Goal: Transaction & Acquisition: Purchase product/service

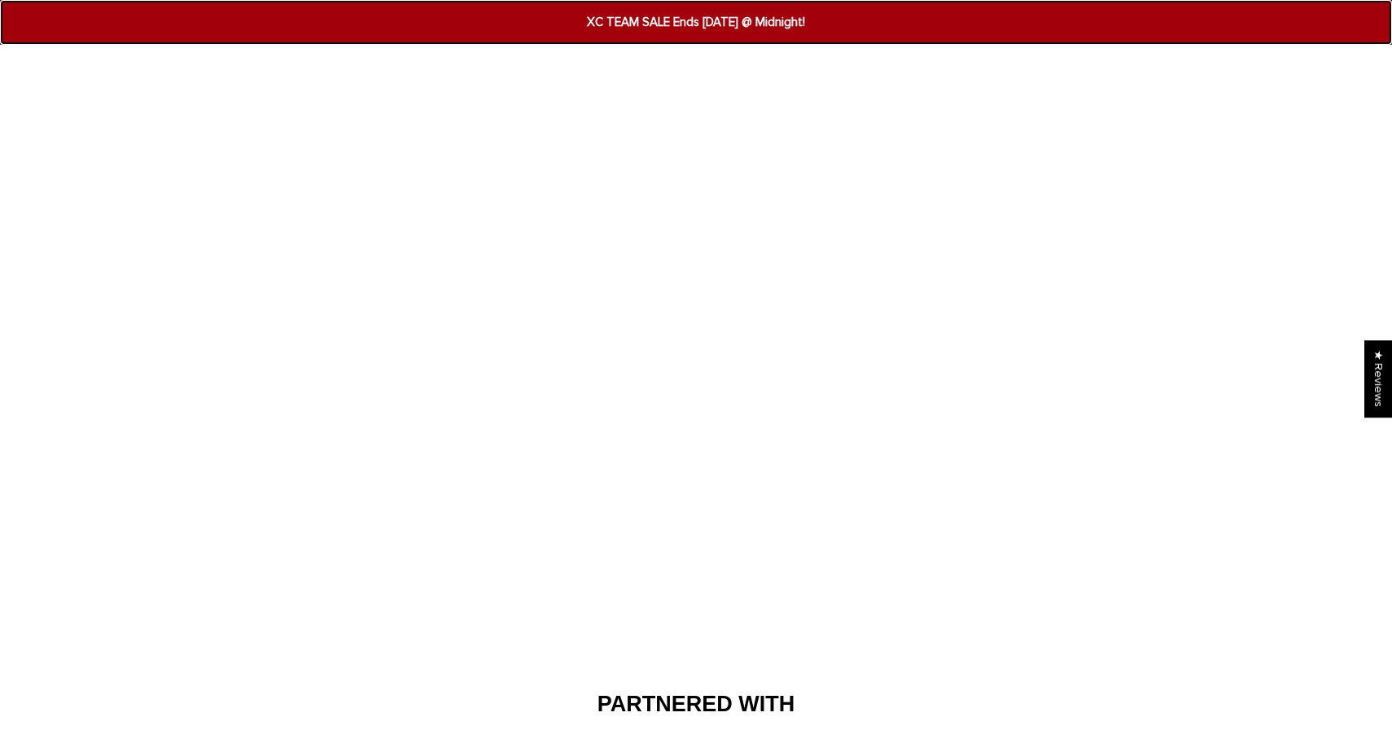
click at [639, 21] on span "XC TEAM SALE Ends [DATE] @ Midnight!" at bounding box center [695, 22] width 537 height 19
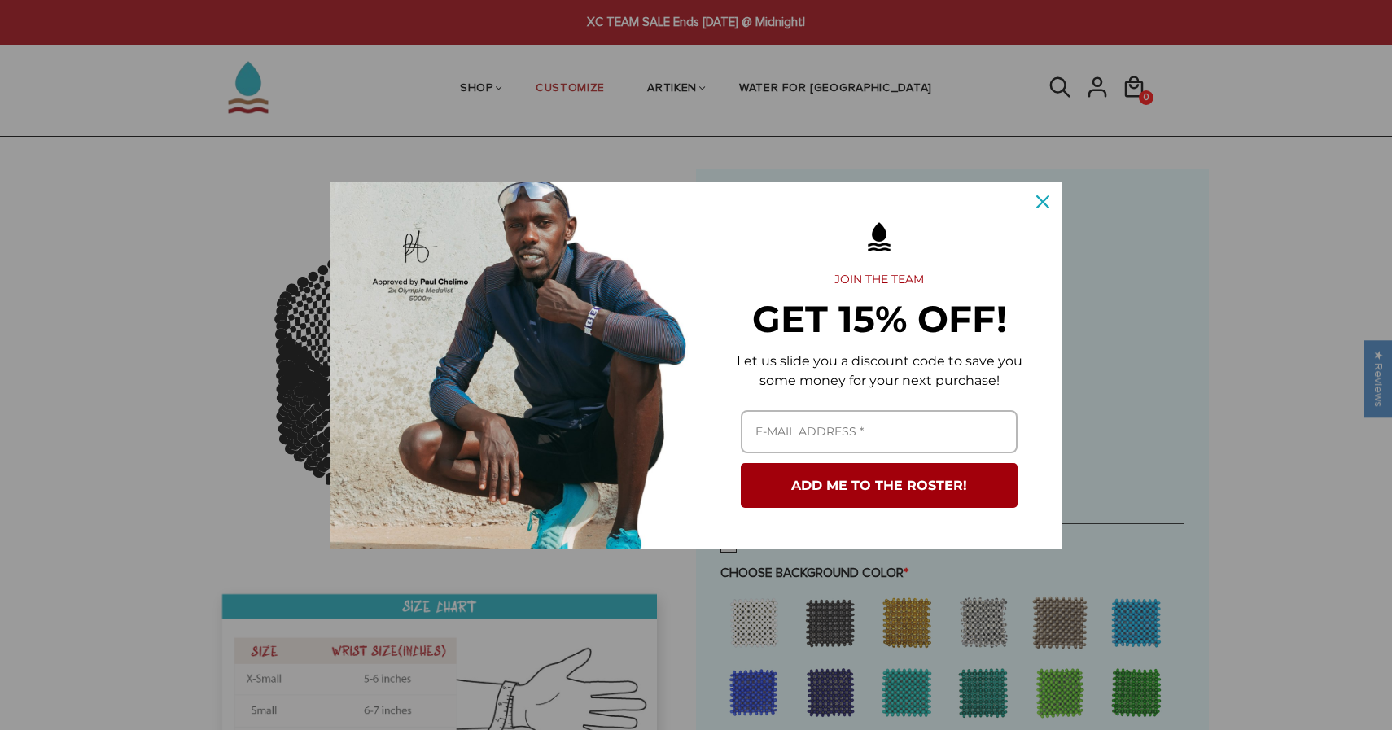
click at [1040, 228] on div "Marketing offer form" at bounding box center [879, 237] width 334 height 52
click at [1042, 195] on icon "close icon" at bounding box center [1042, 201] width 13 height 13
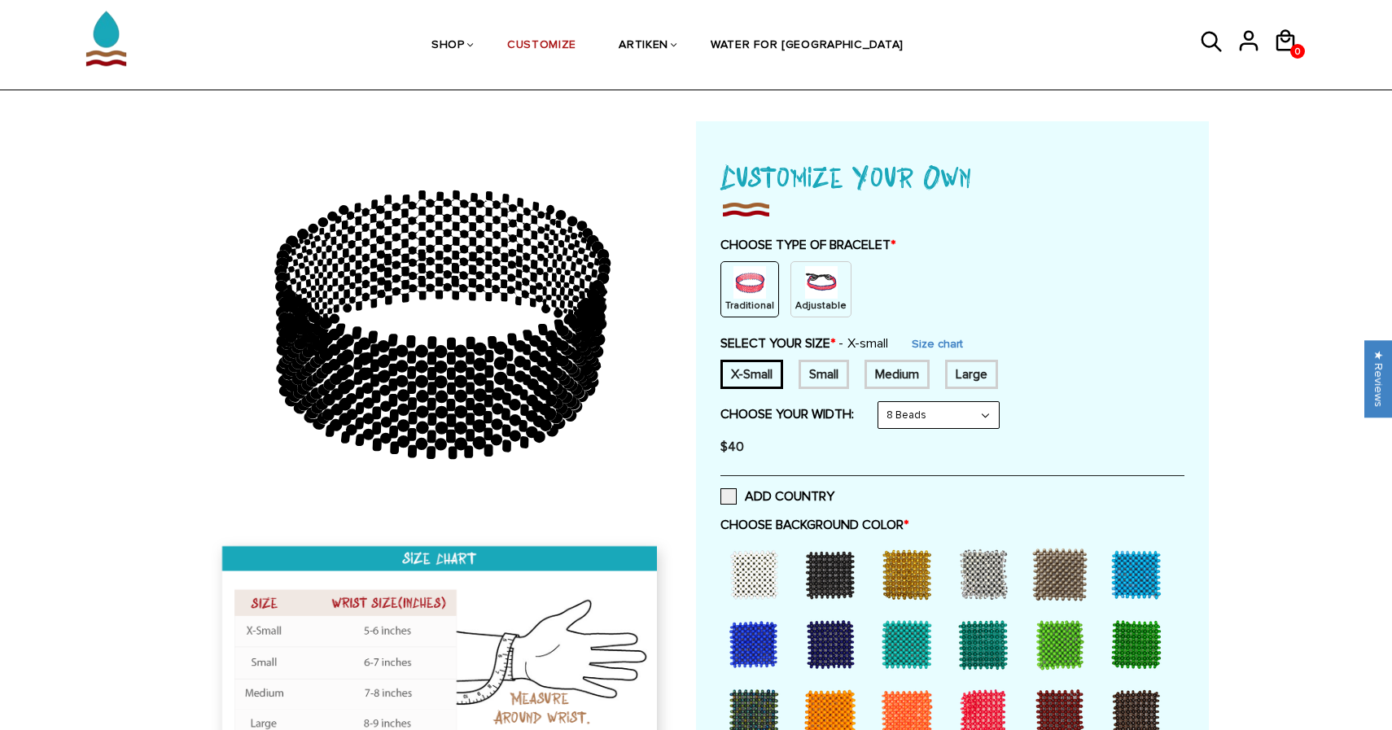
scroll to position [90, 0]
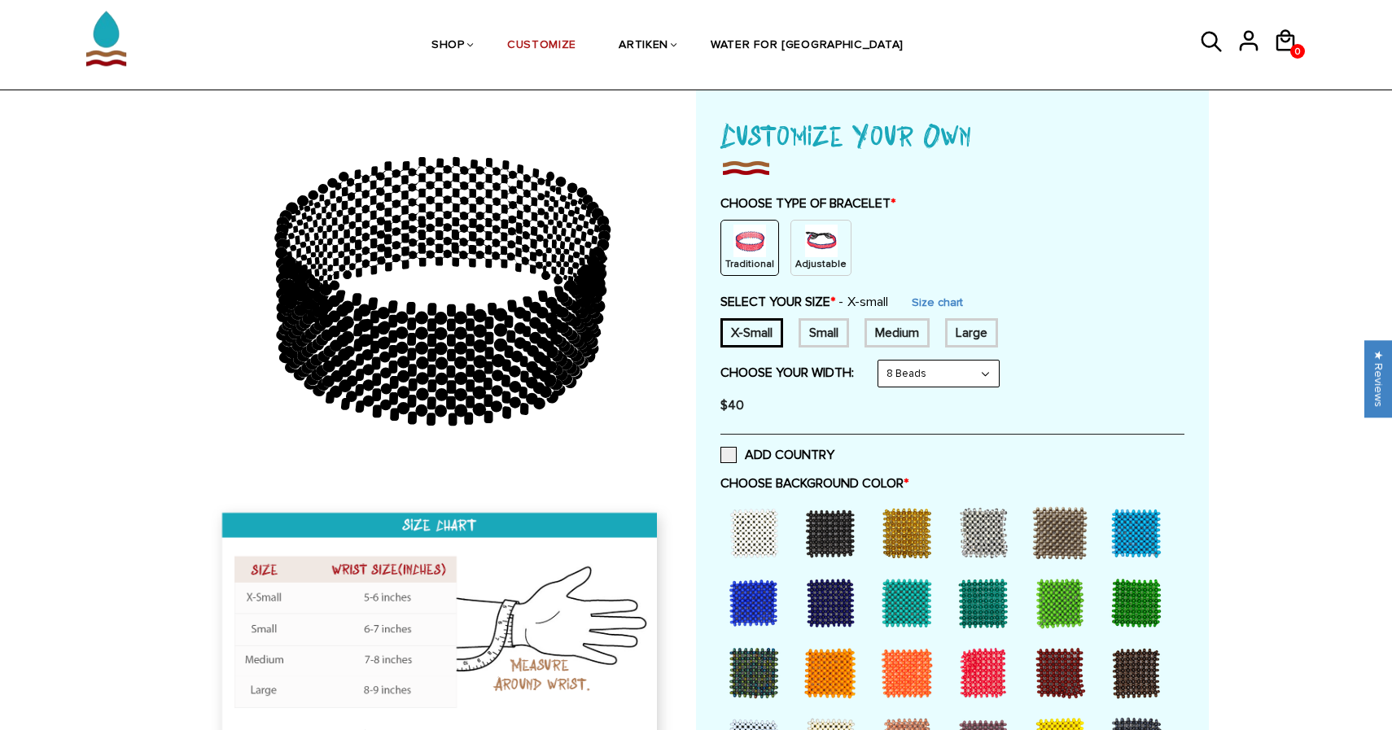
click at [839, 344] on div "Small" at bounding box center [824, 332] width 50 height 29
click at [765, 335] on div "X-Small" at bounding box center [752, 332] width 63 height 29
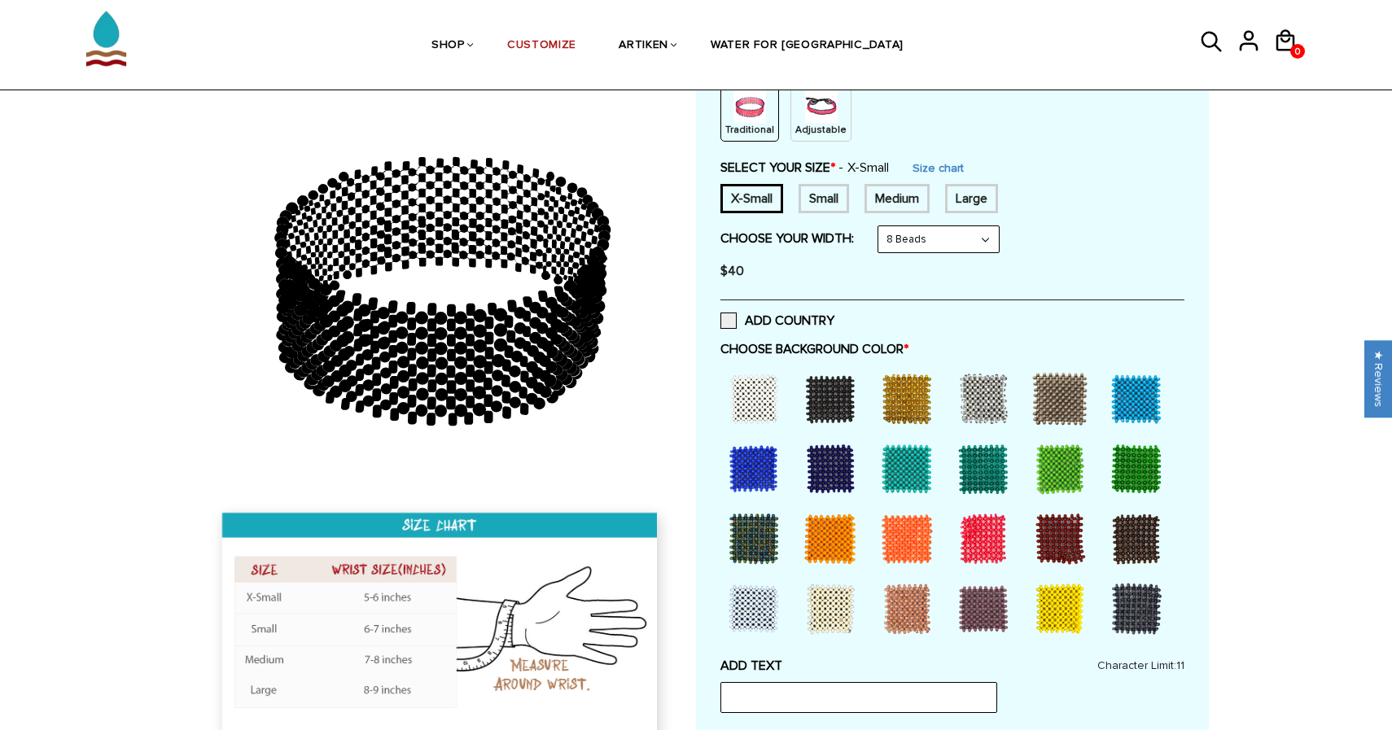
scroll to position [191, 0]
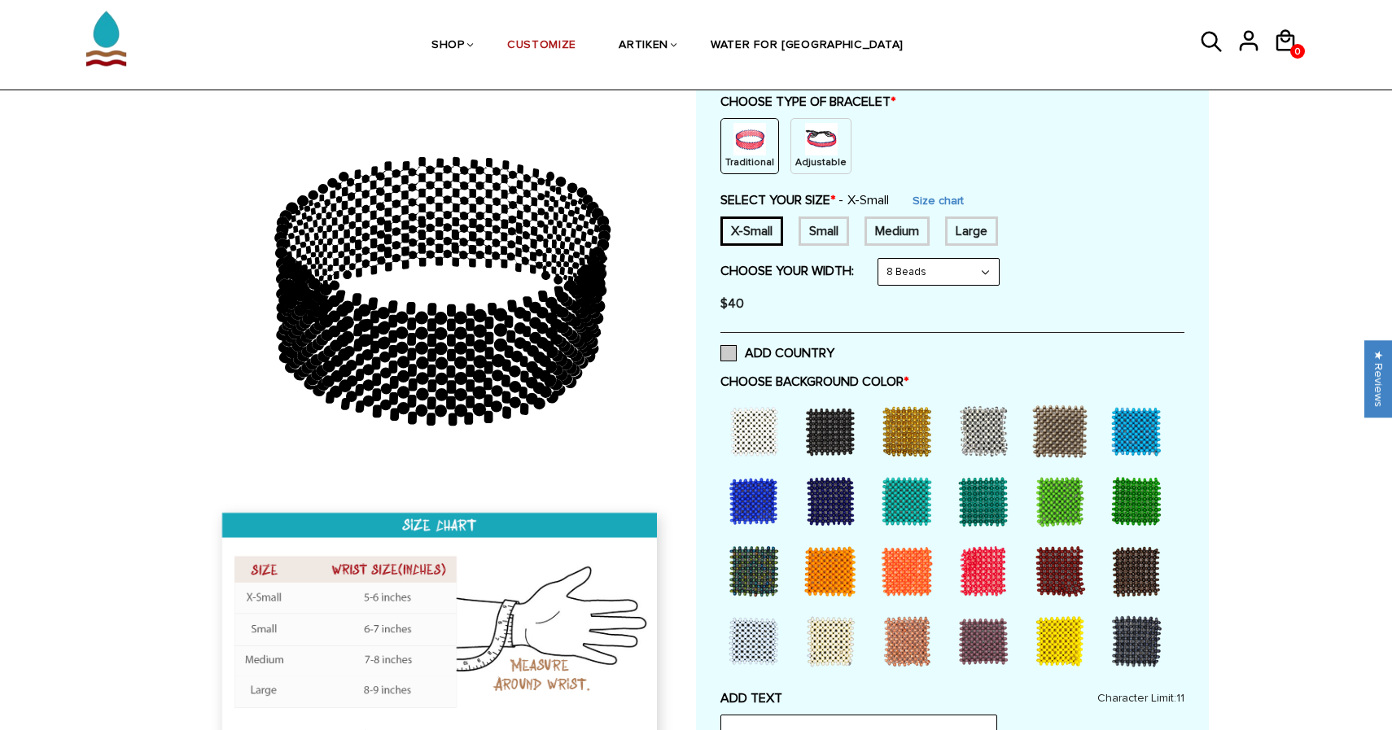
click at [724, 361] on span at bounding box center [729, 353] width 16 height 16
click at [835, 348] on input "ADD COUNTRY" at bounding box center [835, 348] width 0 height 0
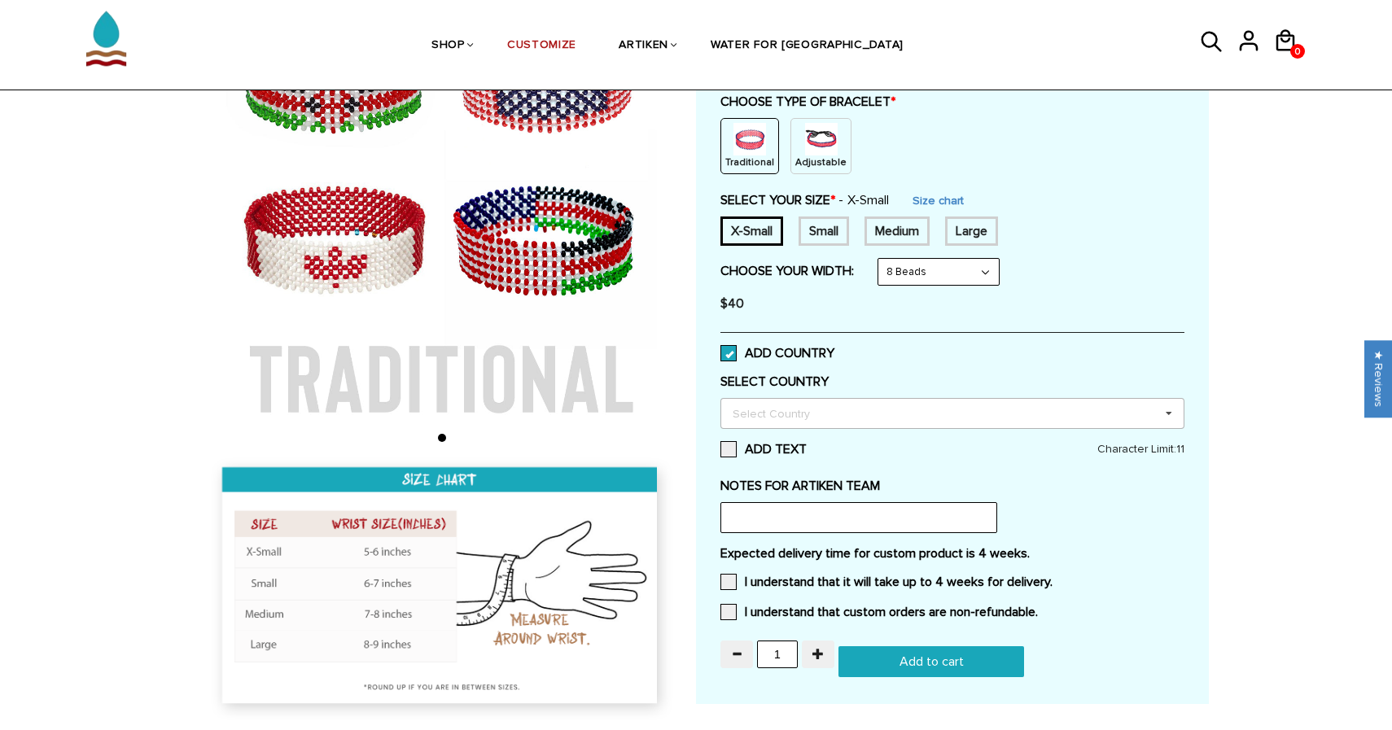
click at [754, 414] on div "Select Country" at bounding box center [781, 413] width 105 height 19
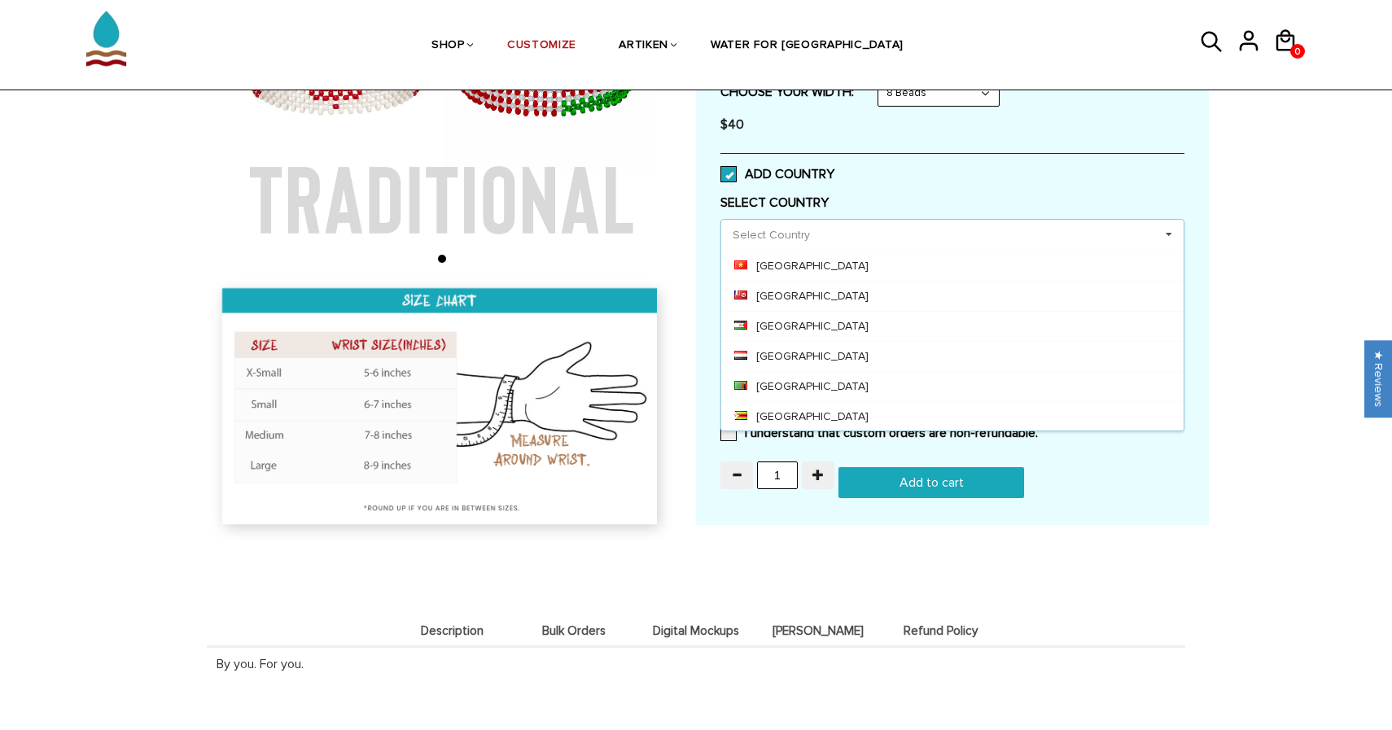
scroll to position [425, 0]
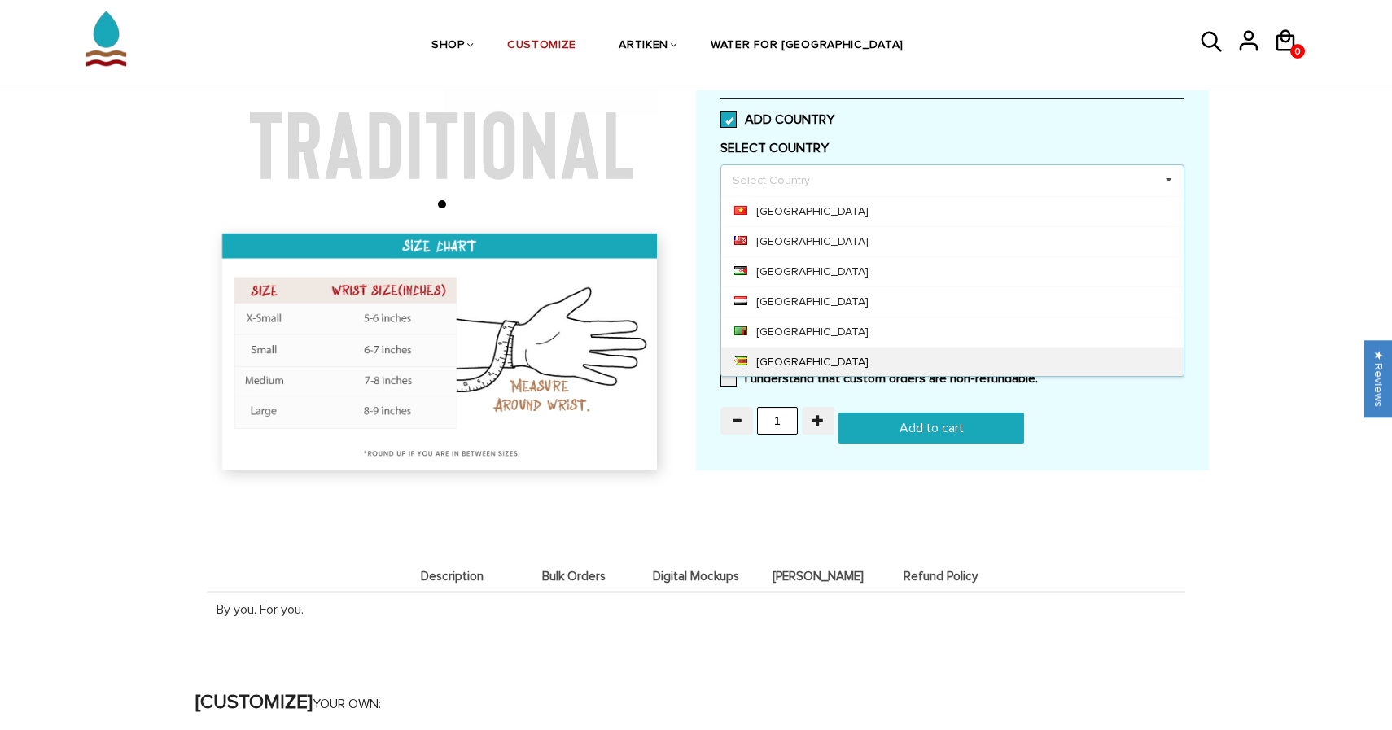
click at [859, 355] on div "Zimbabwe" at bounding box center [952, 362] width 462 height 30
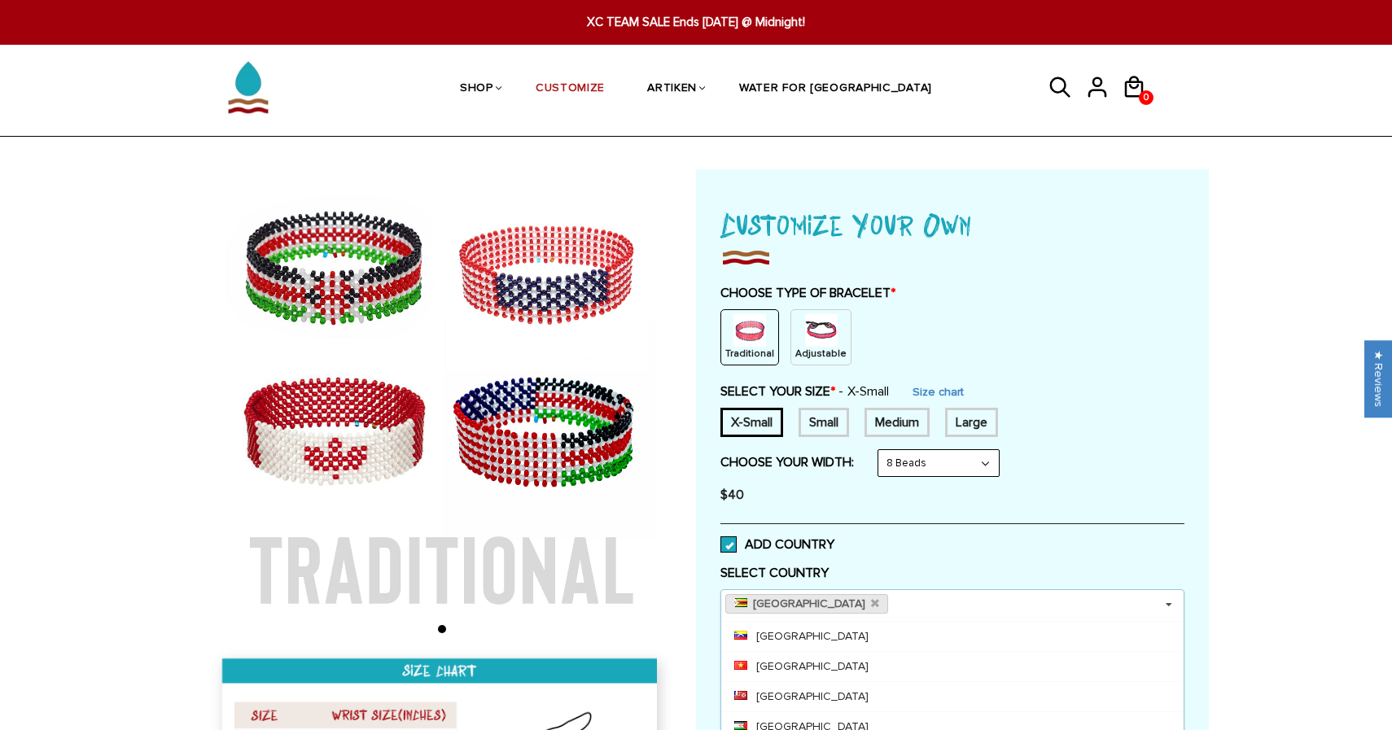
scroll to position [7198, 0]
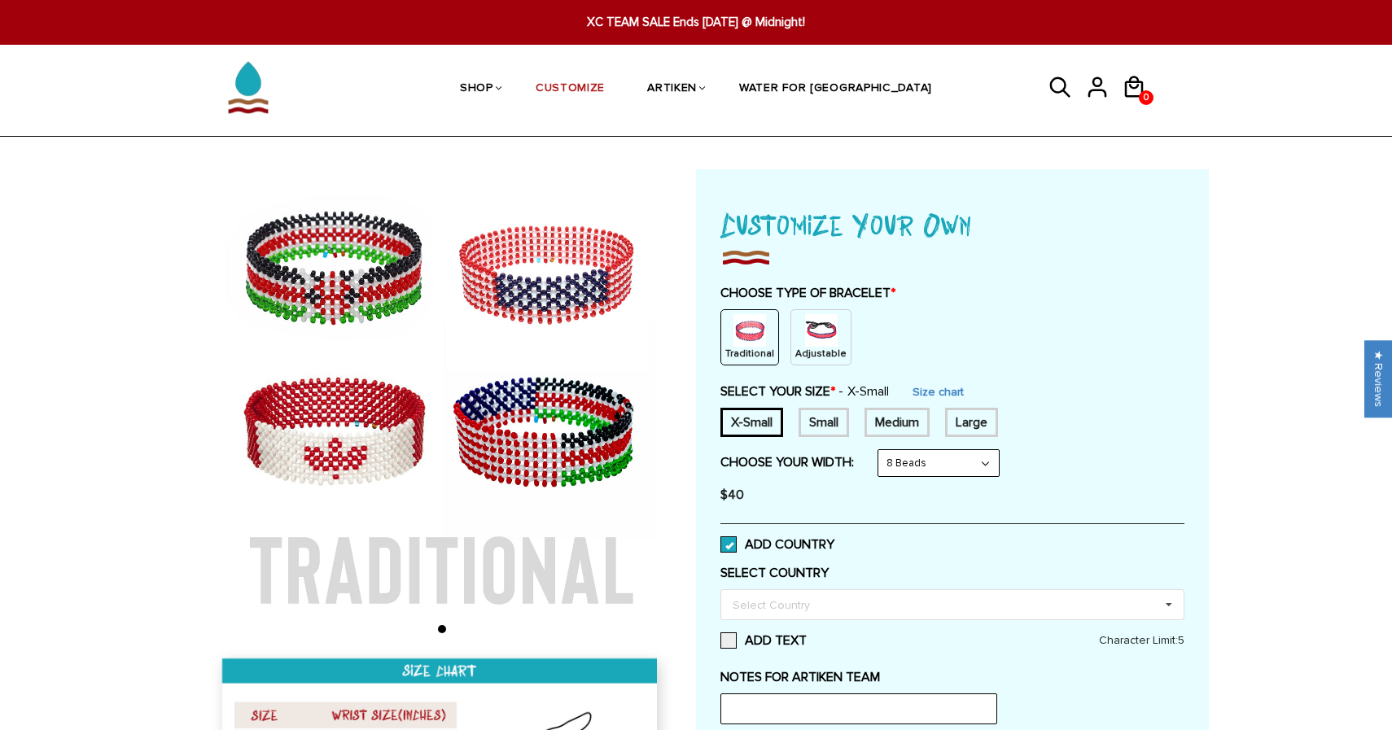
click at [1056, 569] on label "SELECT COUNTRY" at bounding box center [953, 573] width 464 height 16
click at [979, 475] on select "8 Beads 6 Beads 10 Beads" at bounding box center [938, 463] width 120 height 26
click at [882, 450] on select "8 Beads 6 Beads 10 Beads" at bounding box center [938, 463] width 120 height 26
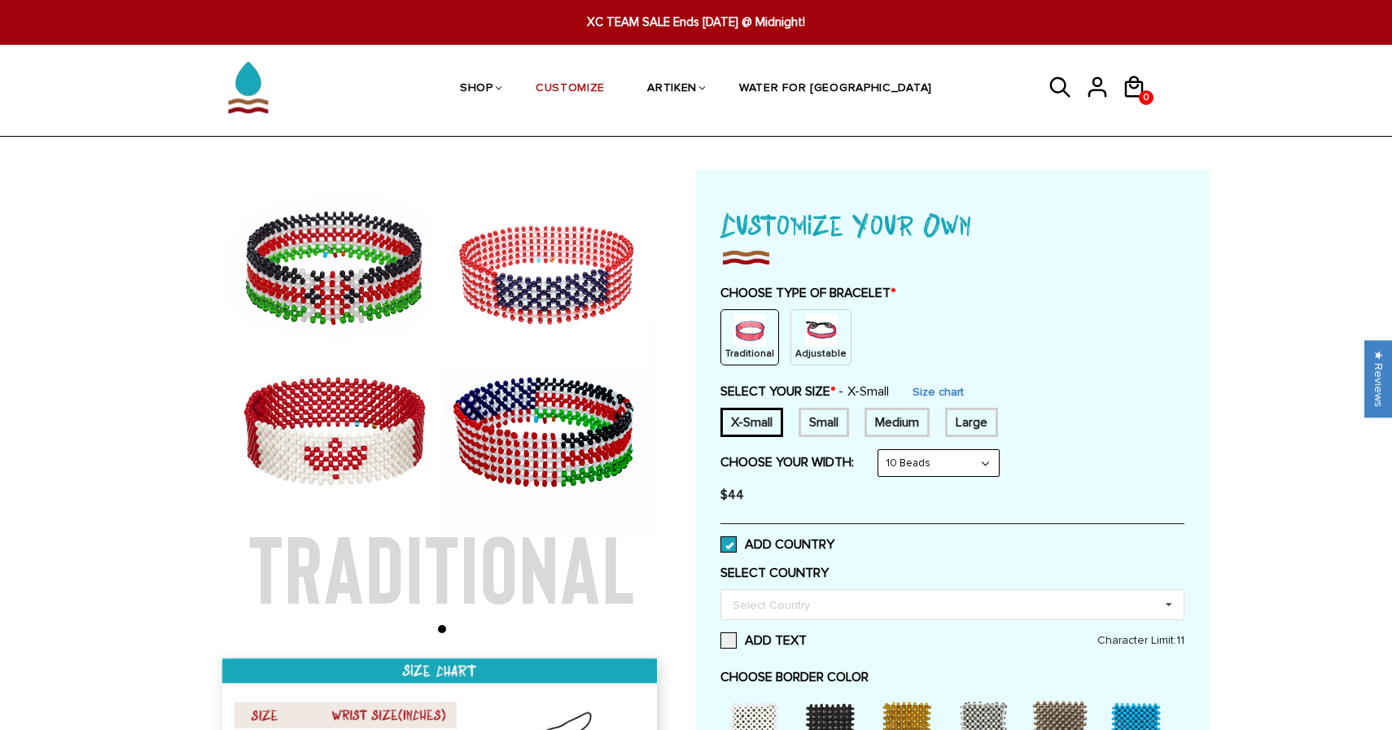
click at [791, 333] on div "Adjustable" at bounding box center [821, 337] width 61 height 56
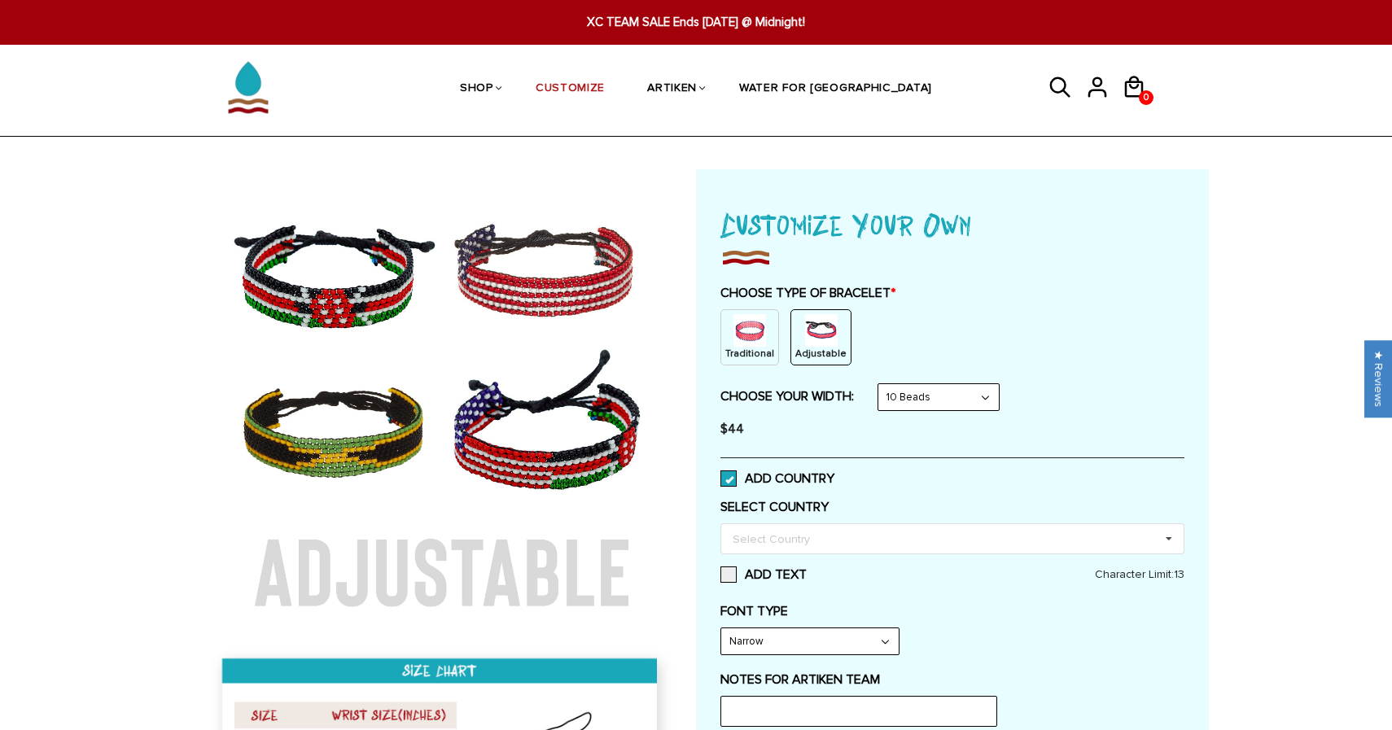
click at [730, 338] on div "Traditional" at bounding box center [750, 337] width 59 height 56
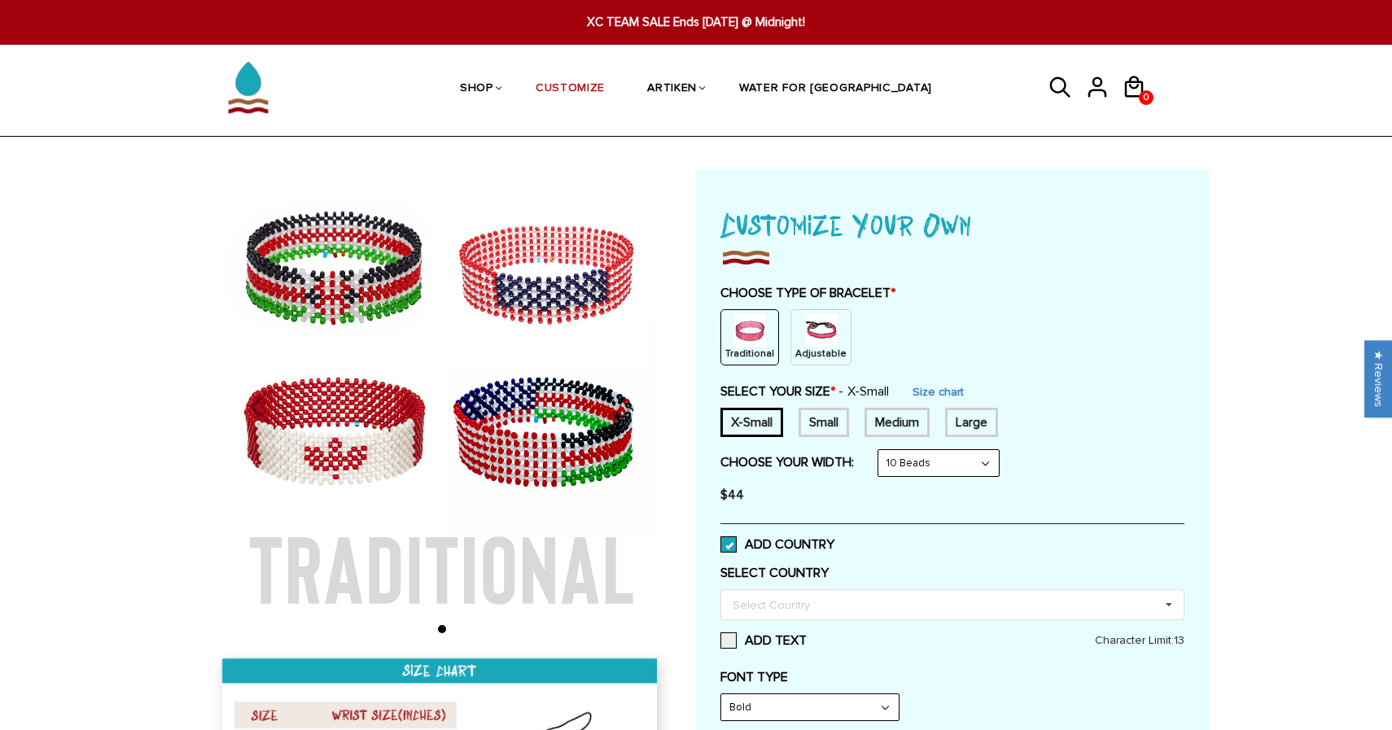
click at [725, 543] on span at bounding box center [729, 545] width 16 height 16
click at [835, 540] on input "ADD COUNTRY" at bounding box center [835, 540] width 0 height 0
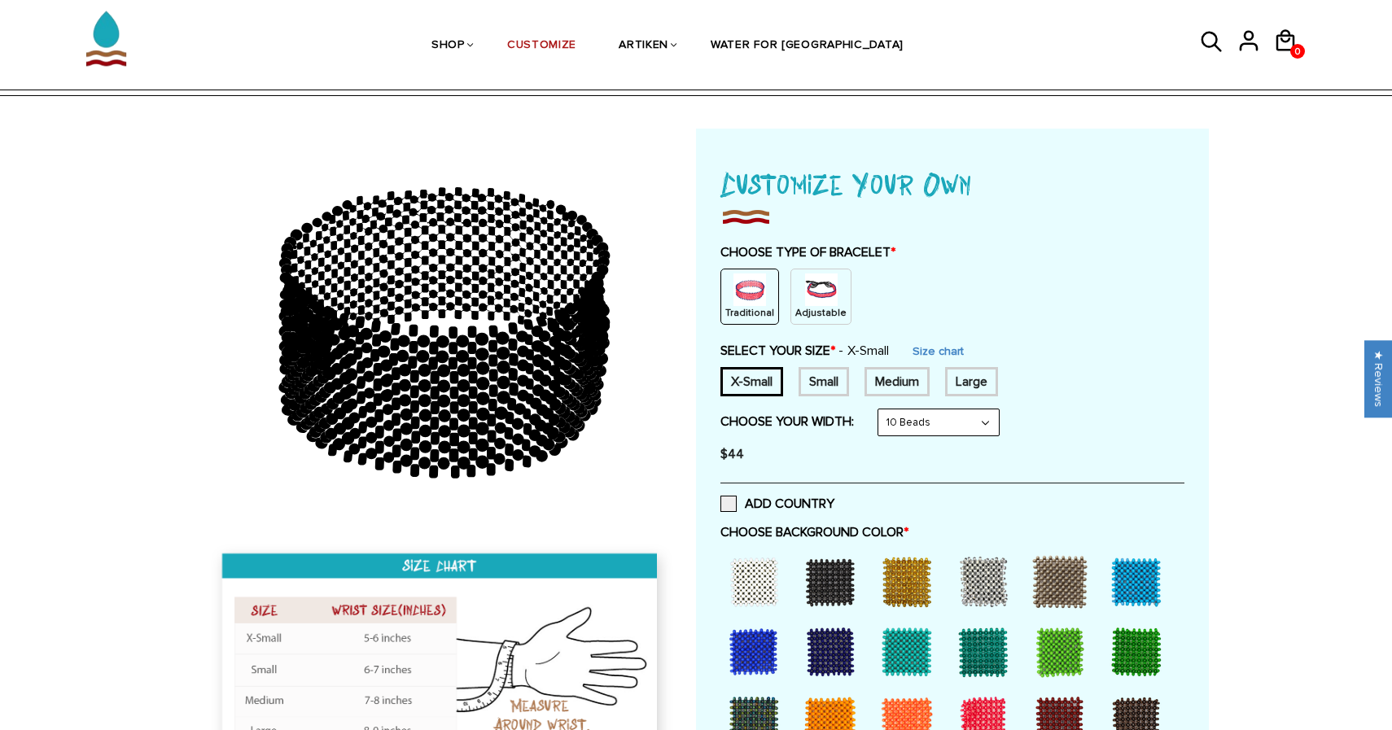
scroll to position [83, 0]
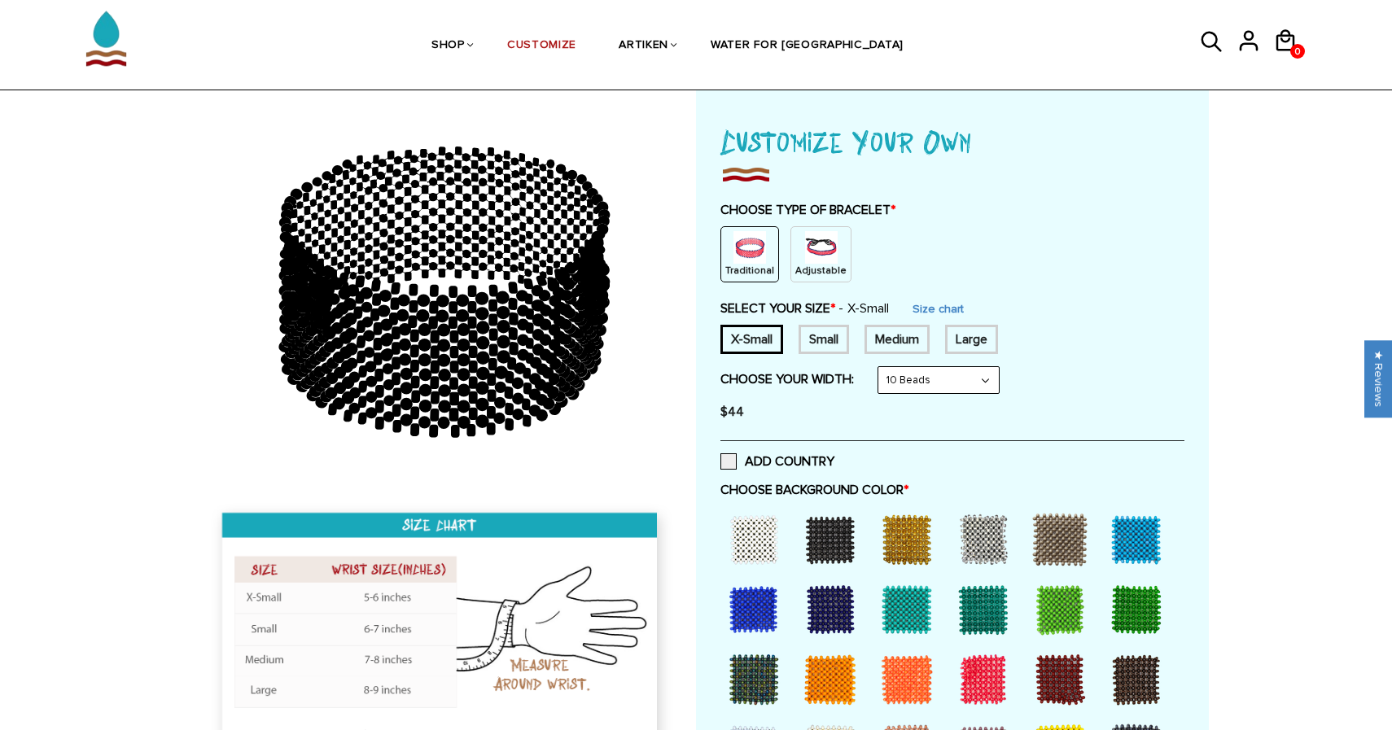
click at [900, 366] on form "Traditional / X-Small / 8 Beads Traditional / X-Small / 6 Beads Traditional / X…" at bounding box center [953, 364] width 464 height 128
click at [907, 382] on select "8 Beads 6 Beads 10 Beads" at bounding box center [938, 380] width 120 height 26
click at [882, 367] on select "8 Beads 6 Beads 10 Beads" at bounding box center [938, 380] width 120 height 26
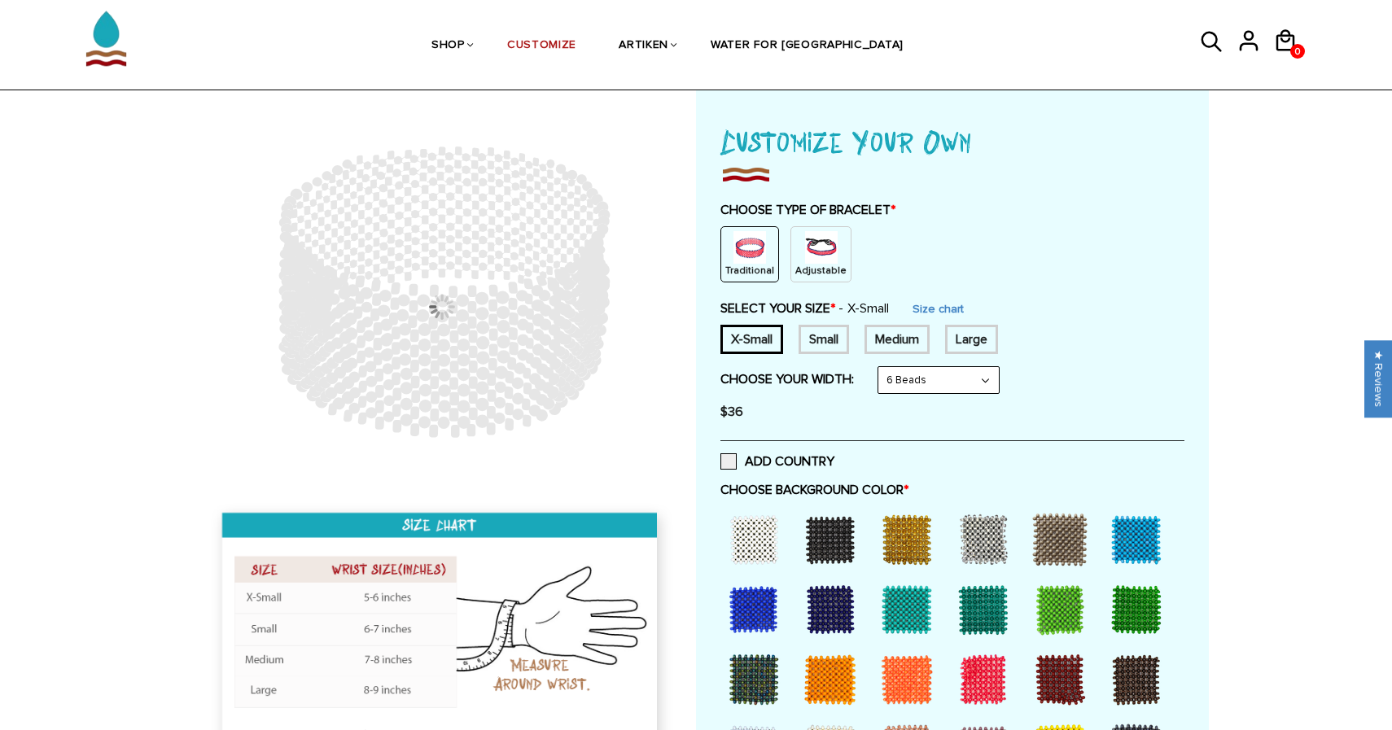
click at [902, 394] on div "6 Beads 8 Beads 6 Beads 10 Beads" at bounding box center [939, 380] width 122 height 28
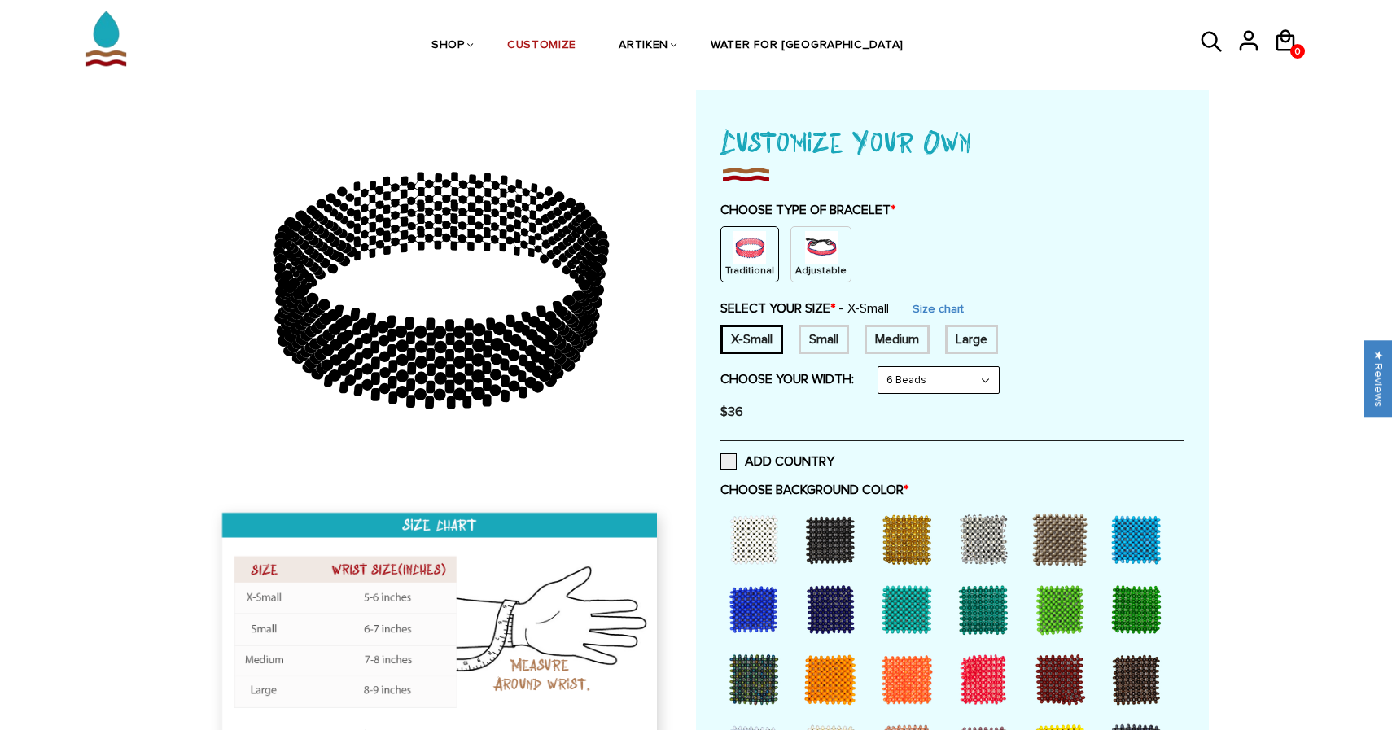
click at [900, 387] on select "8 Beads 6 Beads 10 Beads" at bounding box center [938, 380] width 120 height 26
select select "8-beads"
click at [882, 367] on select "8 Beads 6 Beads 10 Beads" at bounding box center [938, 380] width 120 height 26
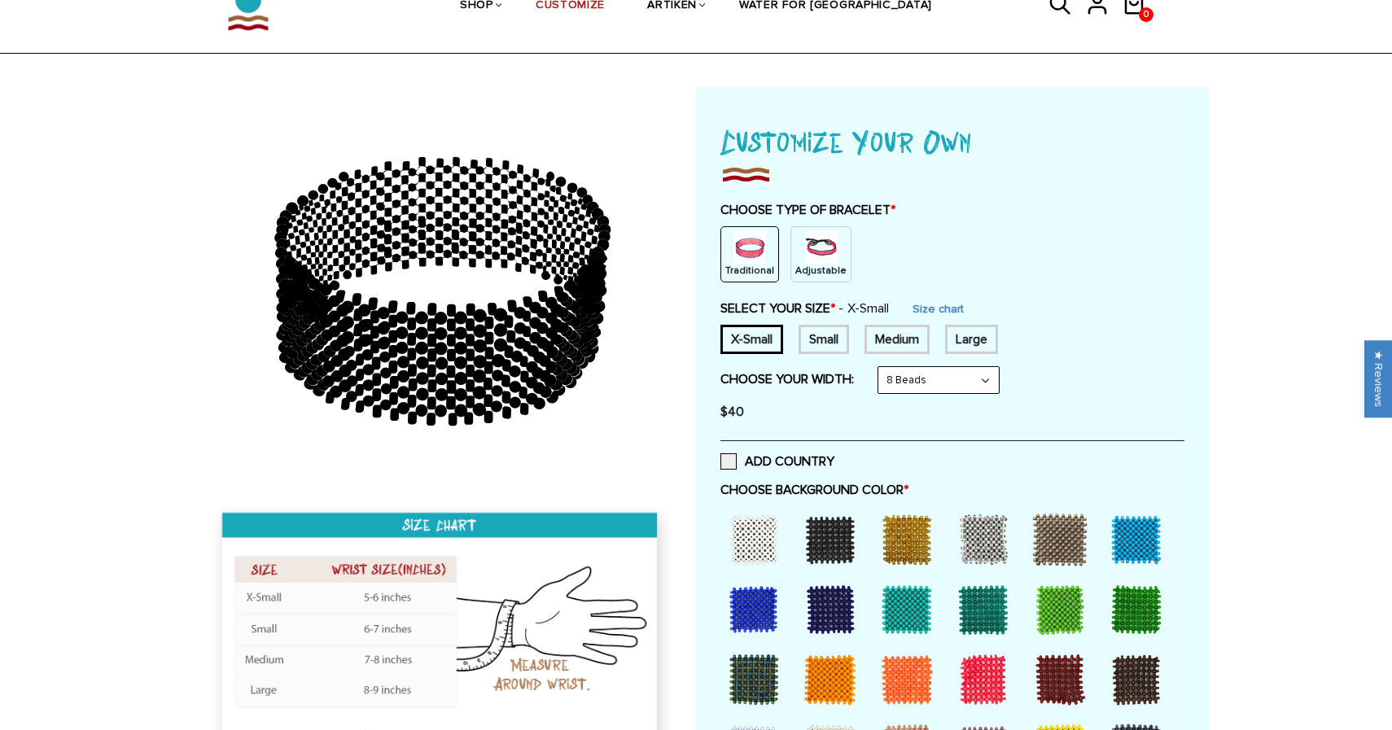
scroll to position [0, 0]
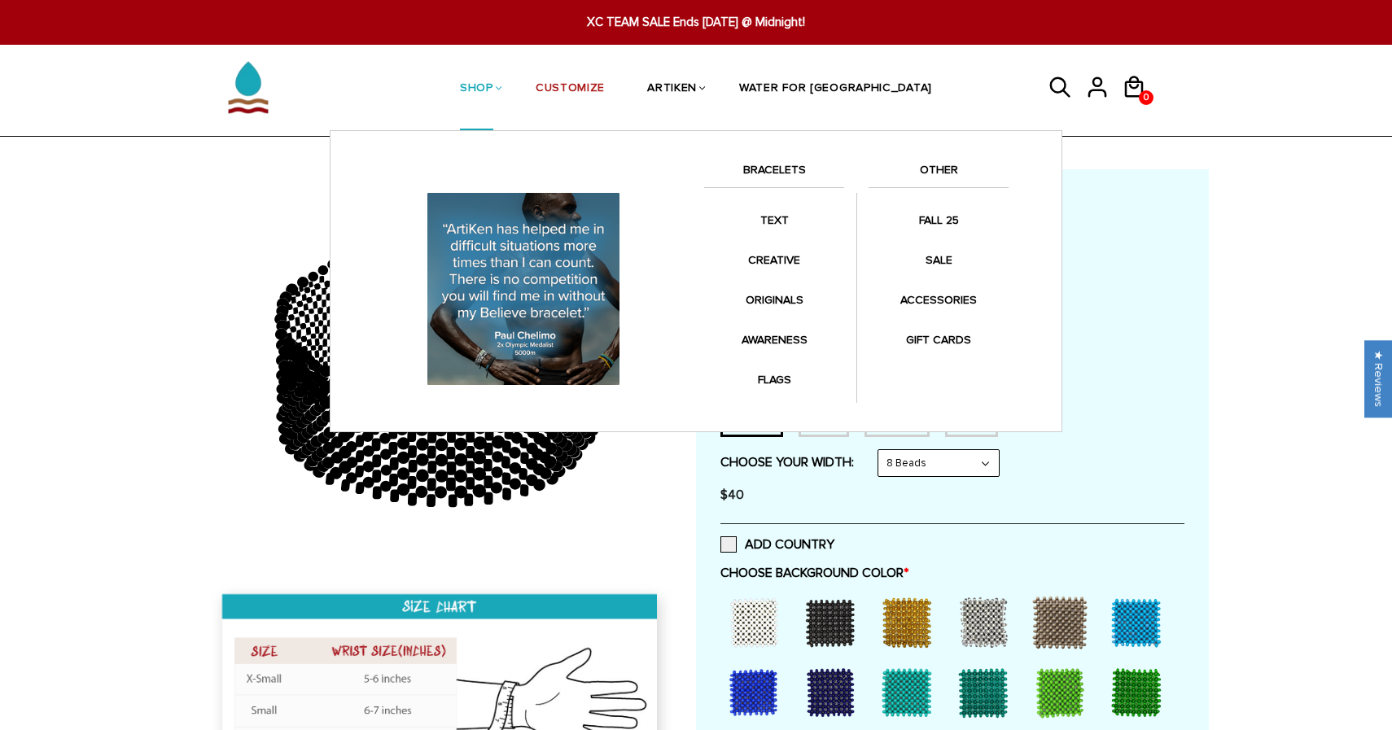
click at [755, 173] on link "BRACELETS" at bounding box center [774, 174] width 140 height 28
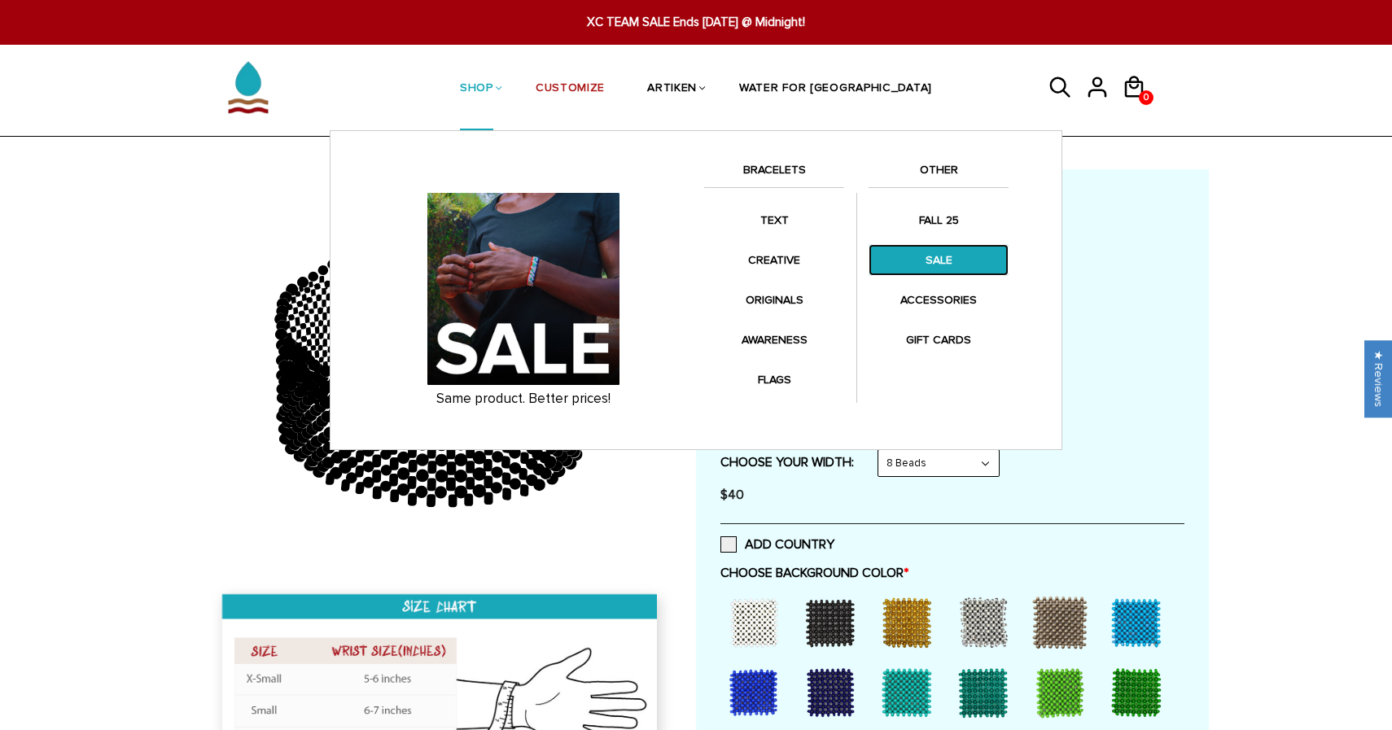
click at [928, 257] on link "SALE" at bounding box center [939, 260] width 140 height 32
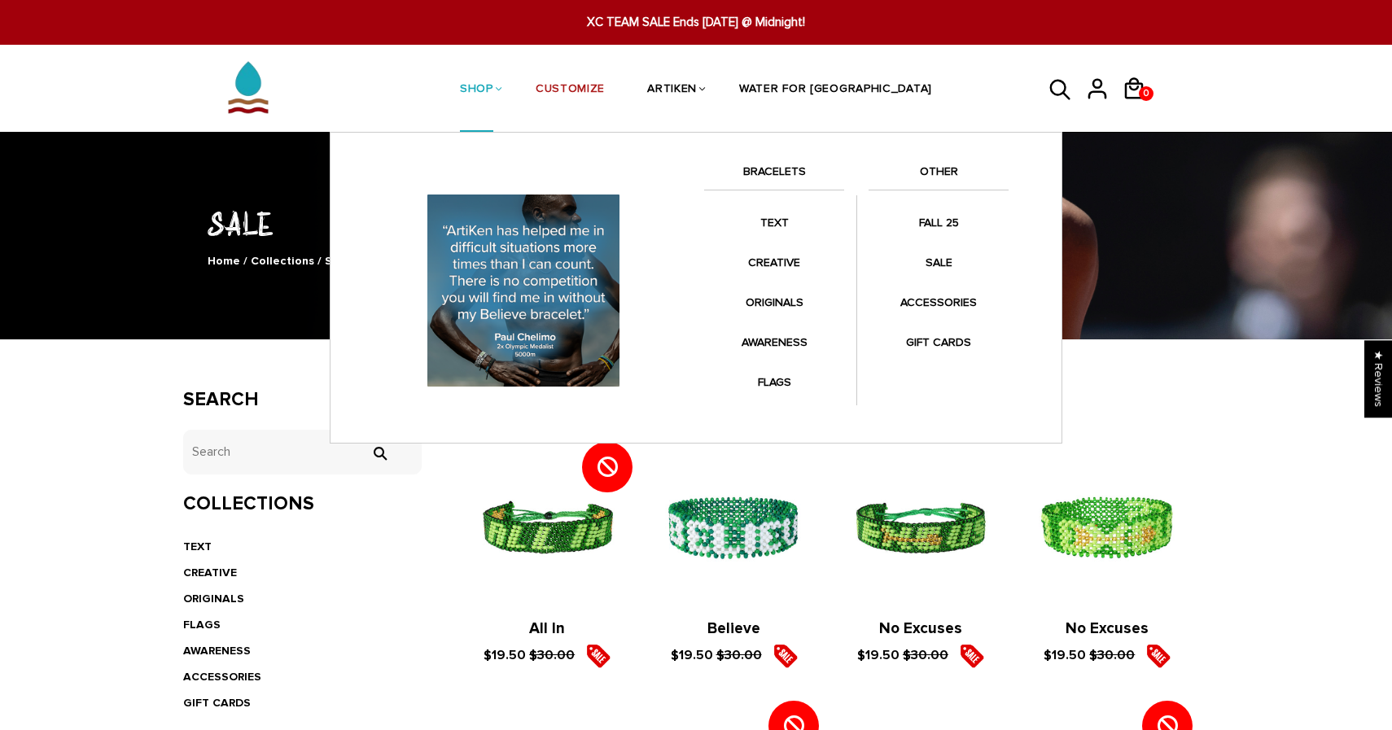
click at [779, 169] on link "BRACELETS" at bounding box center [774, 176] width 140 height 28
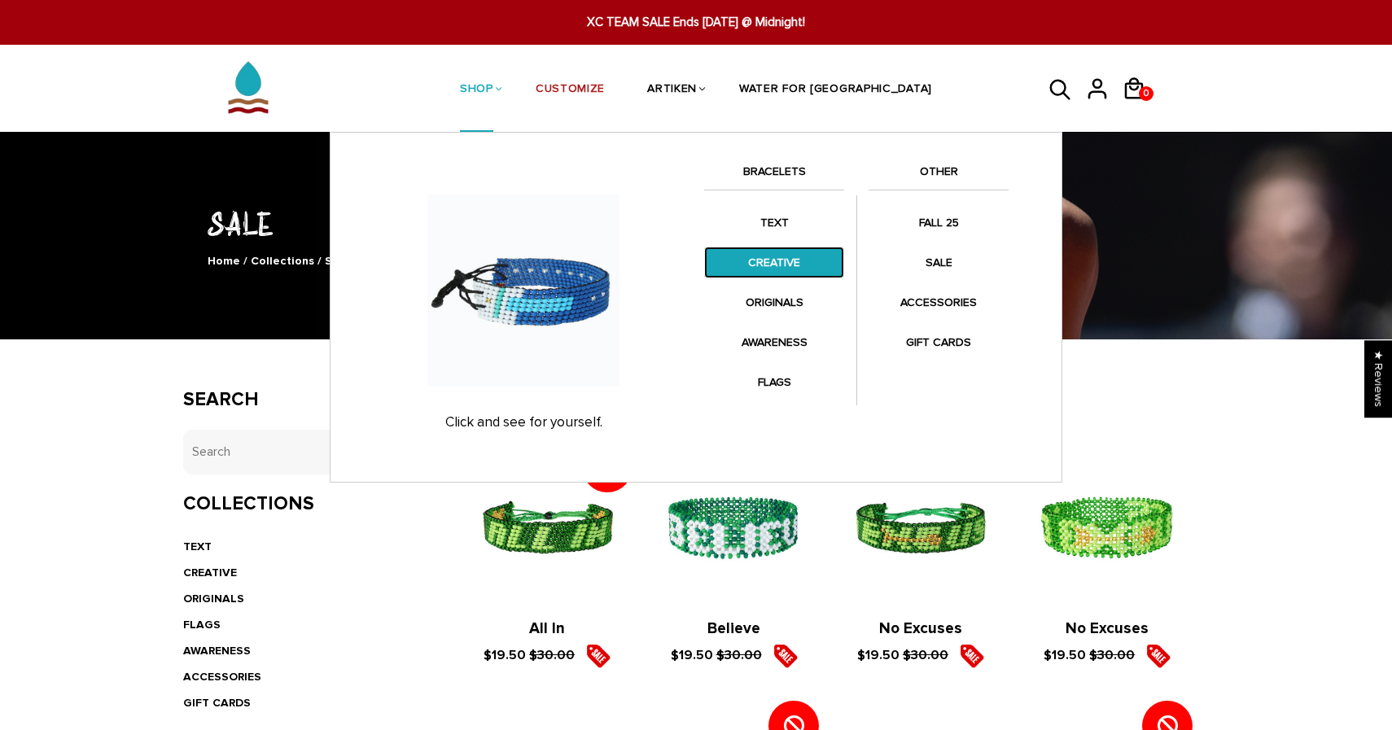
click at [768, 263] on link "CREATIVE" at bounding box center [774, 263] width 140 height 32
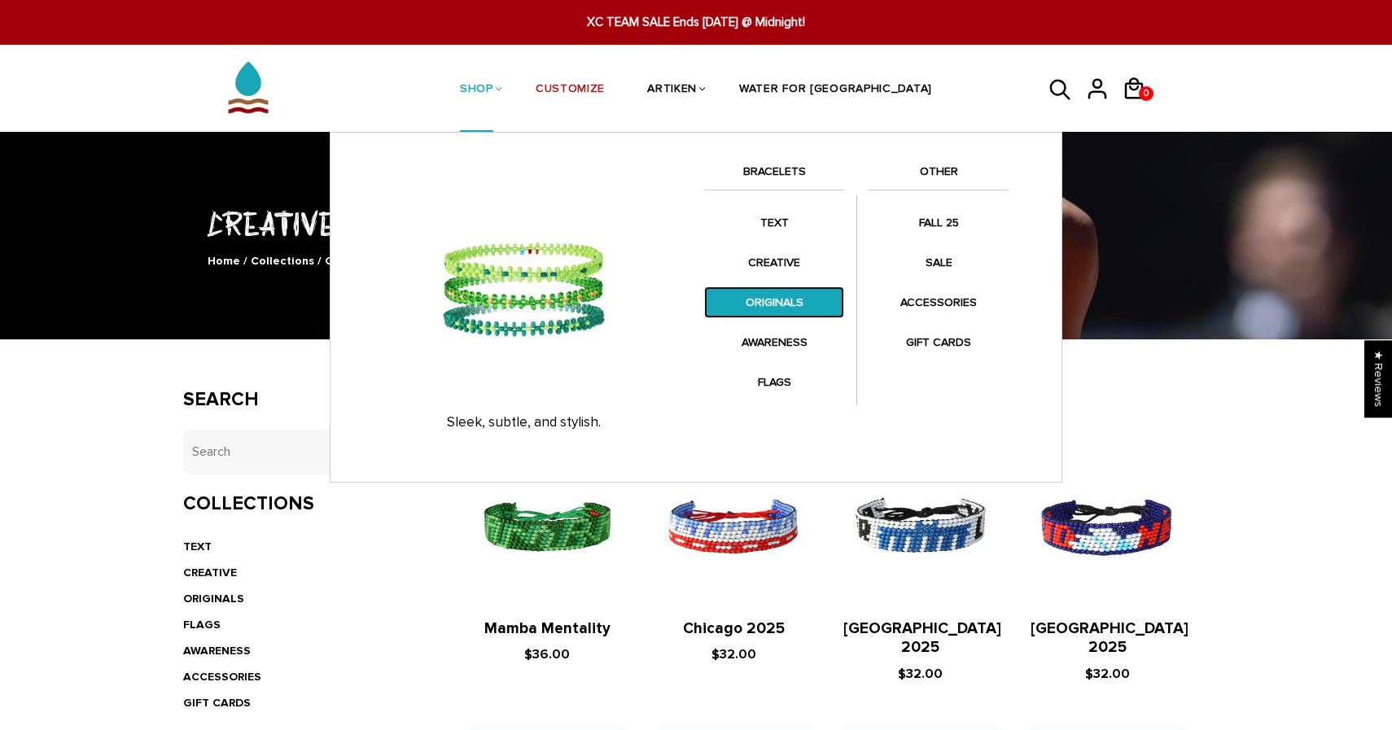
click at [769, 294] on link "ORIGINALS" at bounding box center [774, 303] width 140 height 32
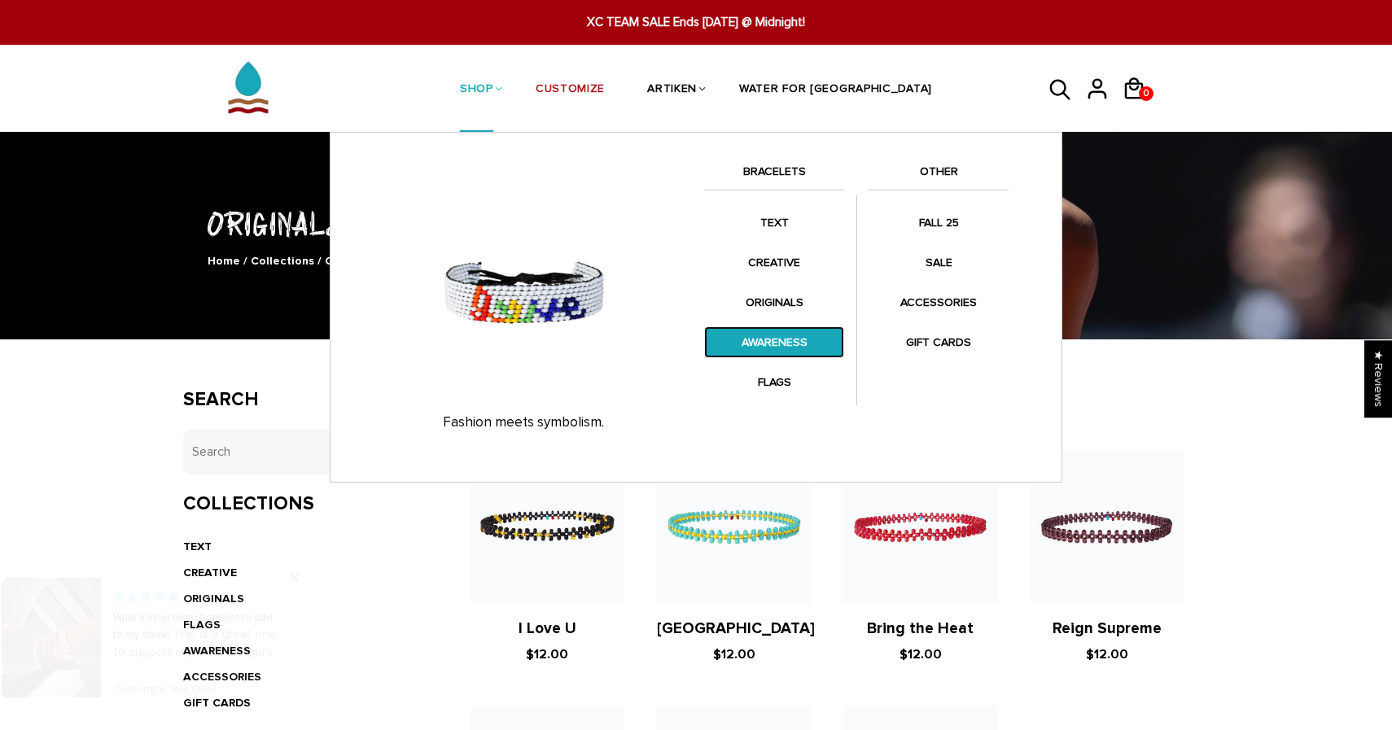
click at [751, 351] on link "AWARENESS" at bounding box center [774, 342] width 140 height 32
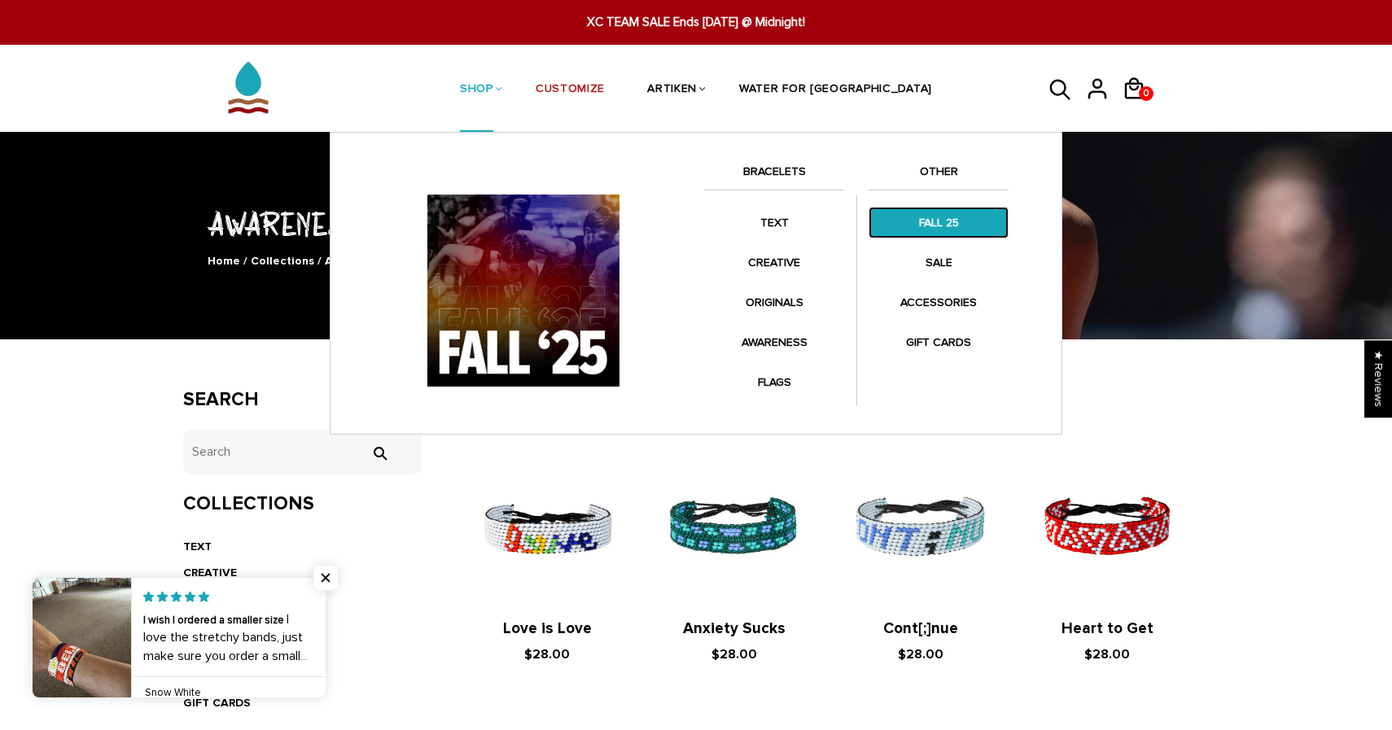
click at [909, 230] on link "FALL 25" at bounding box center [939, 223] width 140 height 32
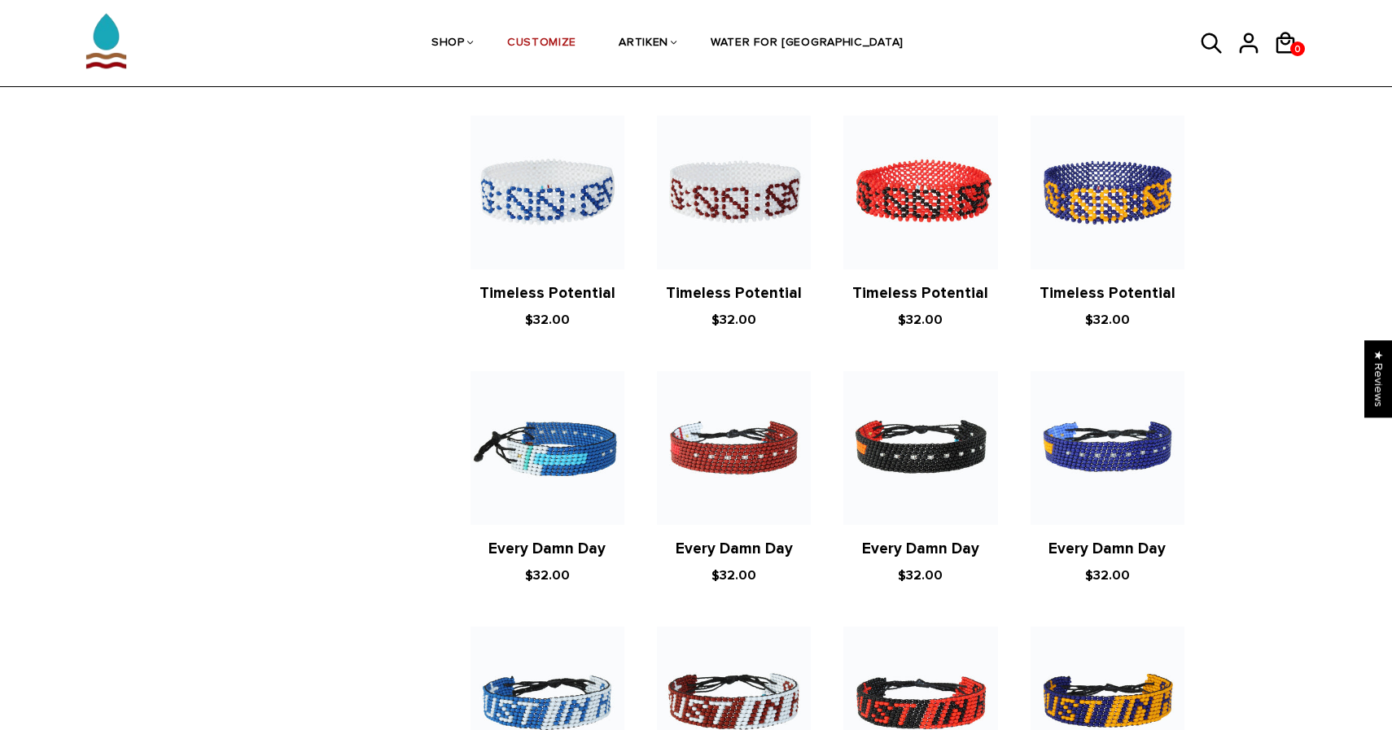
scroll to position [1346, 0]
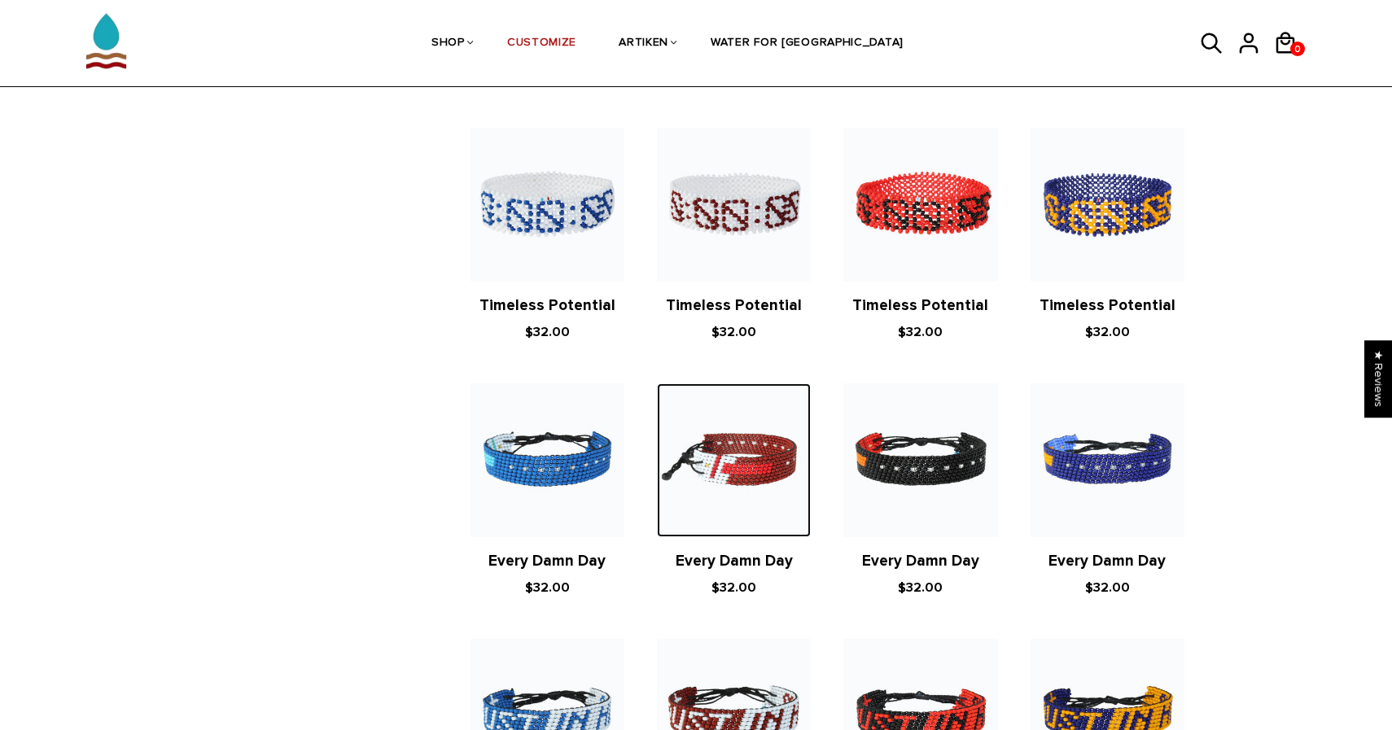
click at [723, 481] on img at bounding box center [734, 460] width 154 height 154
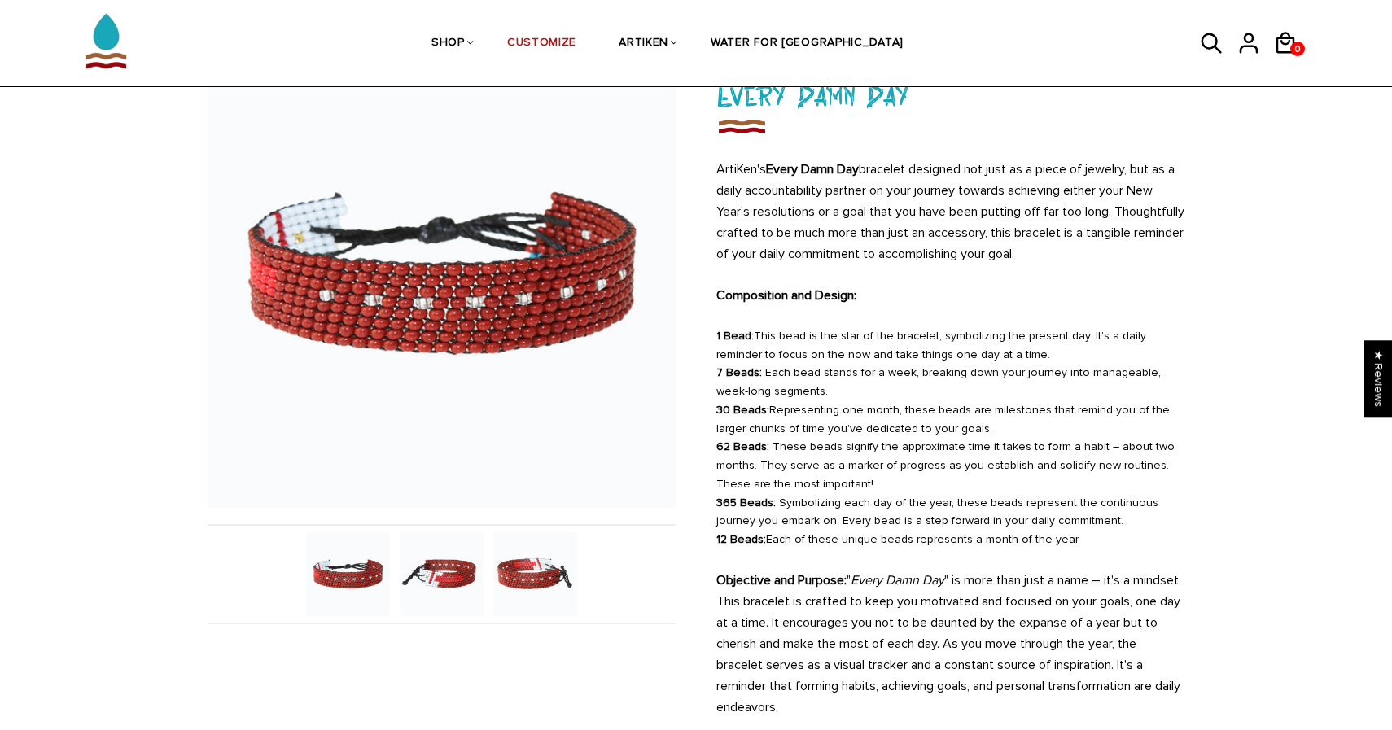
scroll to position [138, 0]
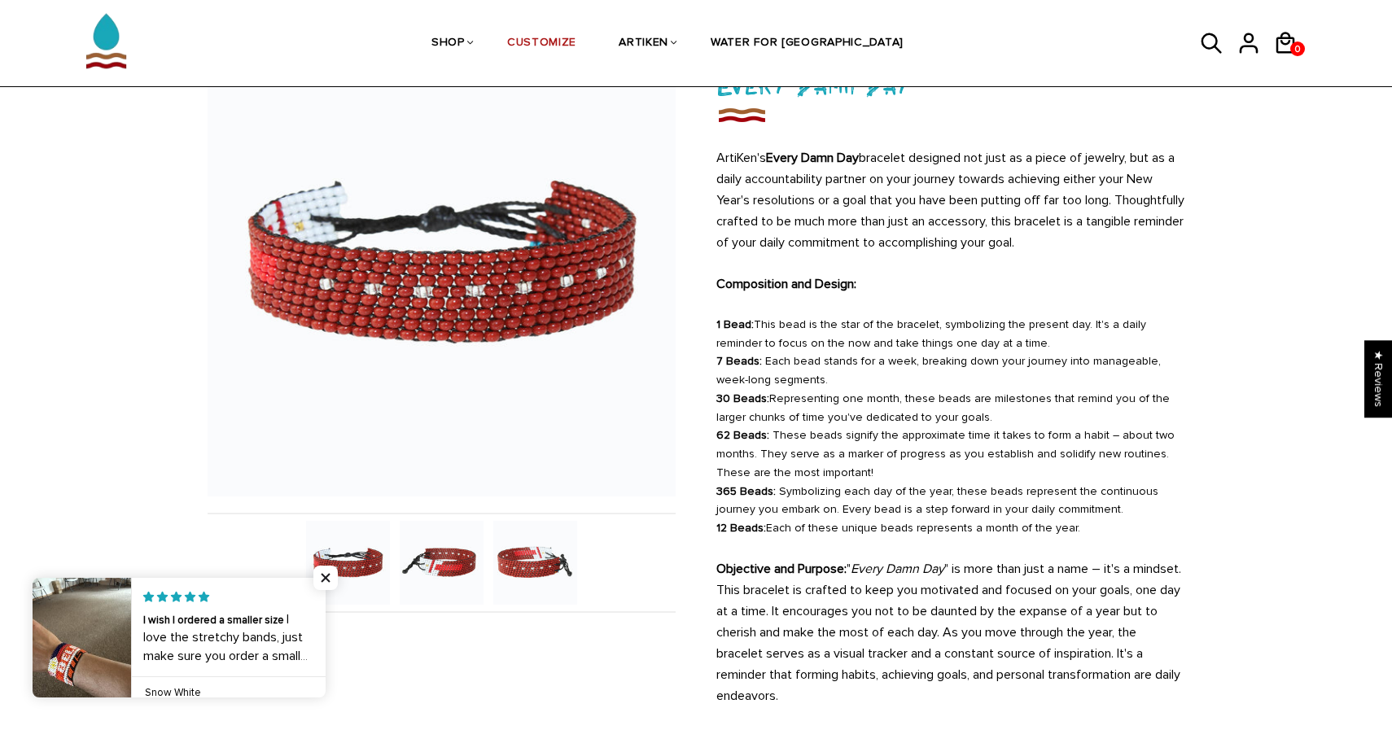
click at [460, 570] on img at bounding box center [442, 563] width 84 height 84
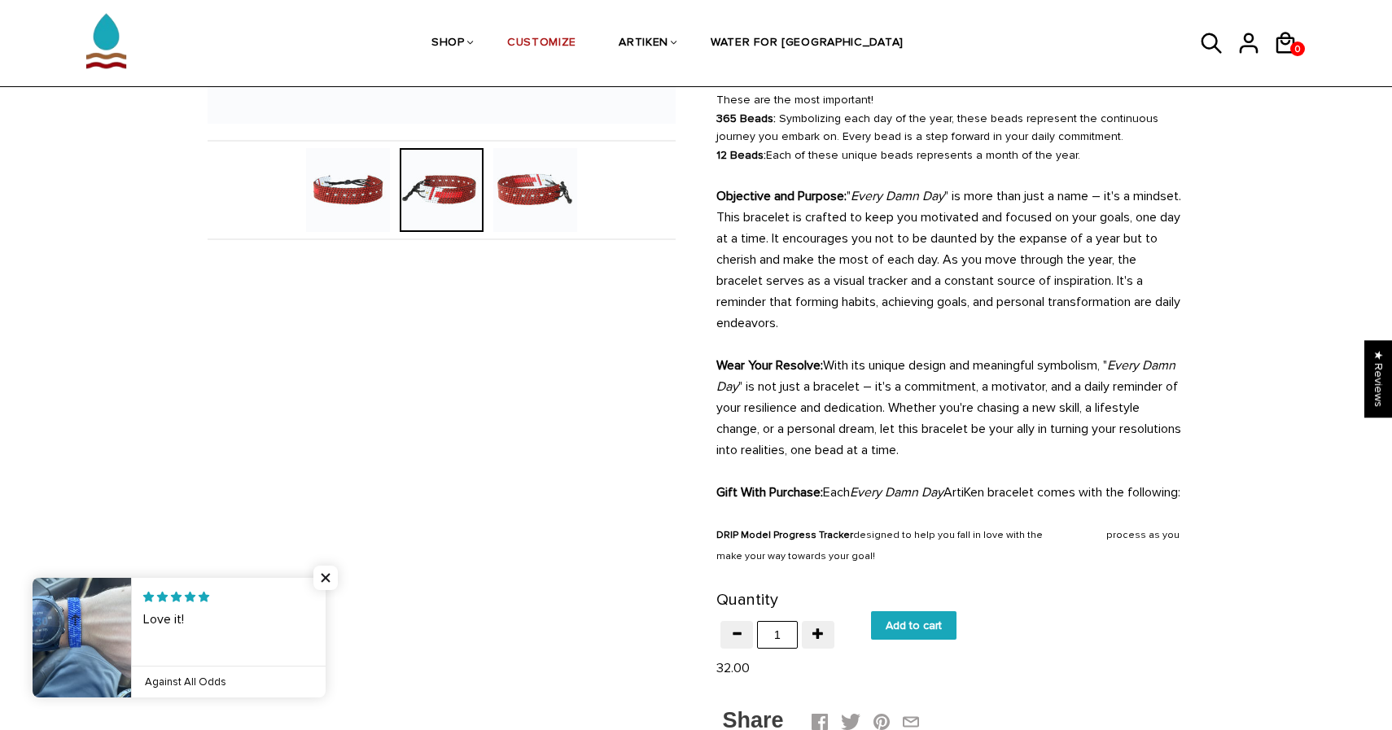
scroll to position [0, 0]
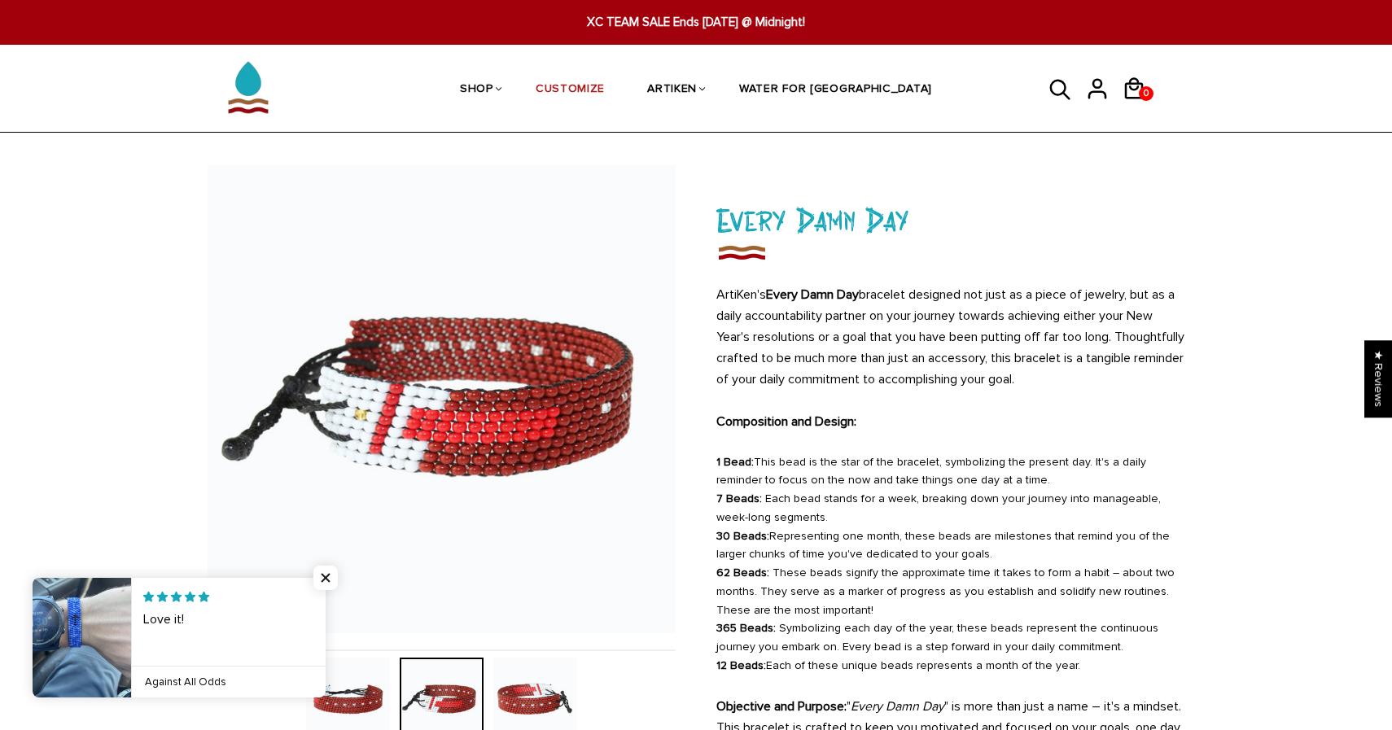
click at [512, 689] on img at bounding box center [535, 700] width 84 height 84
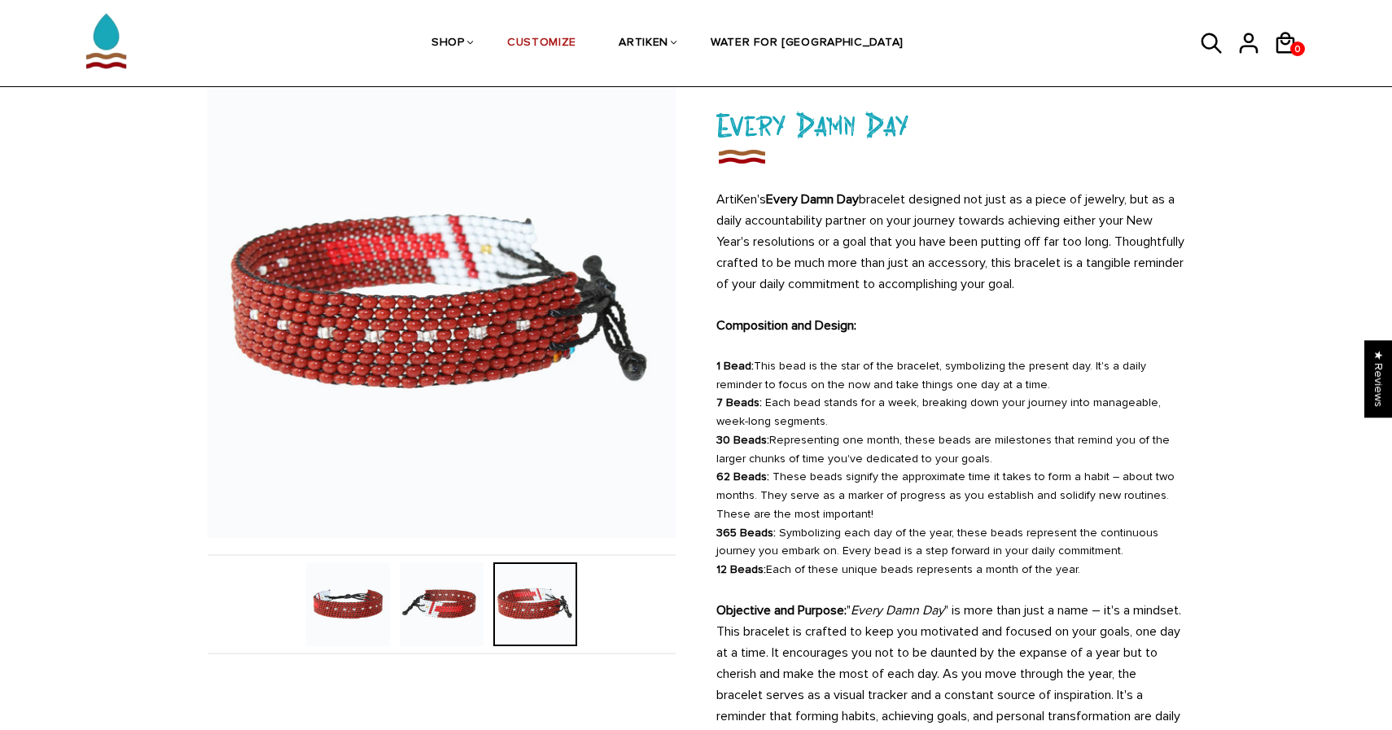
scroll to position [104, 0]
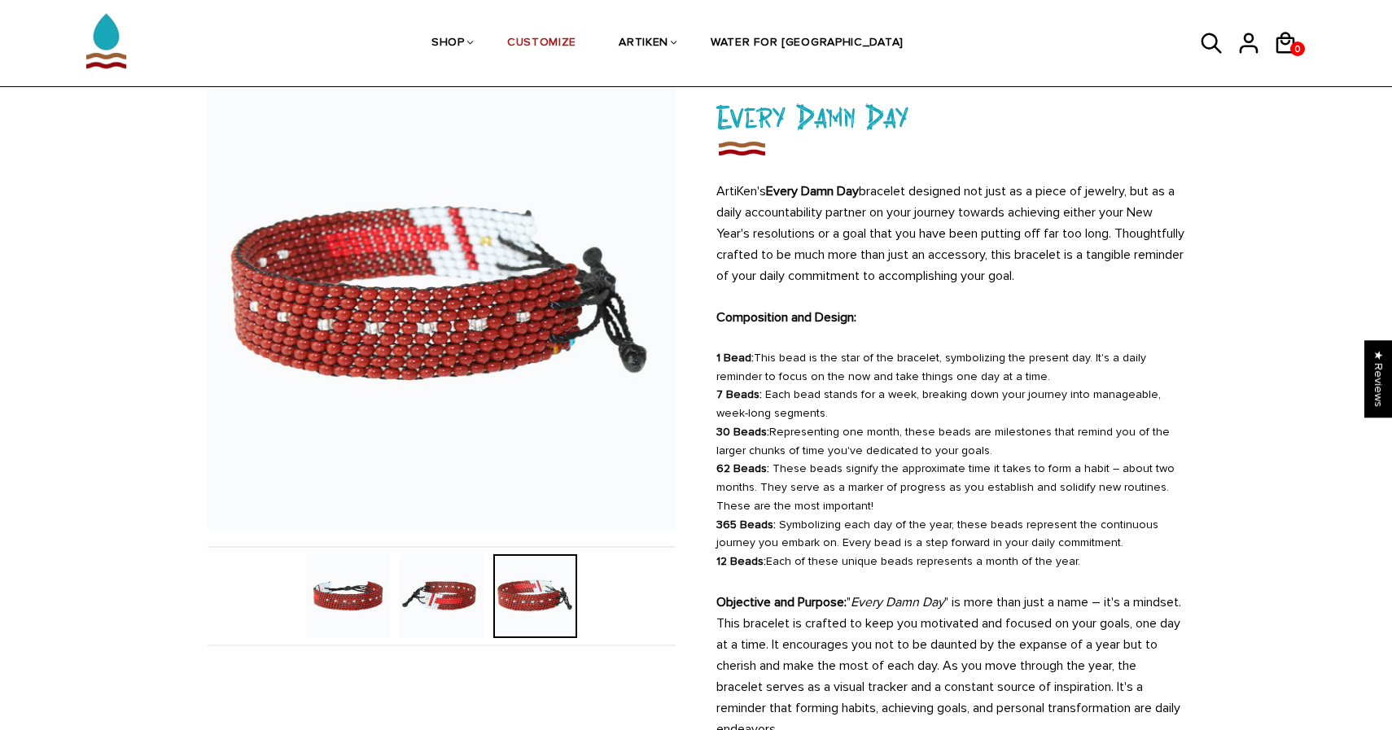
click at [361, 596] on img at bounding box center [348, 596] width 84 height 84
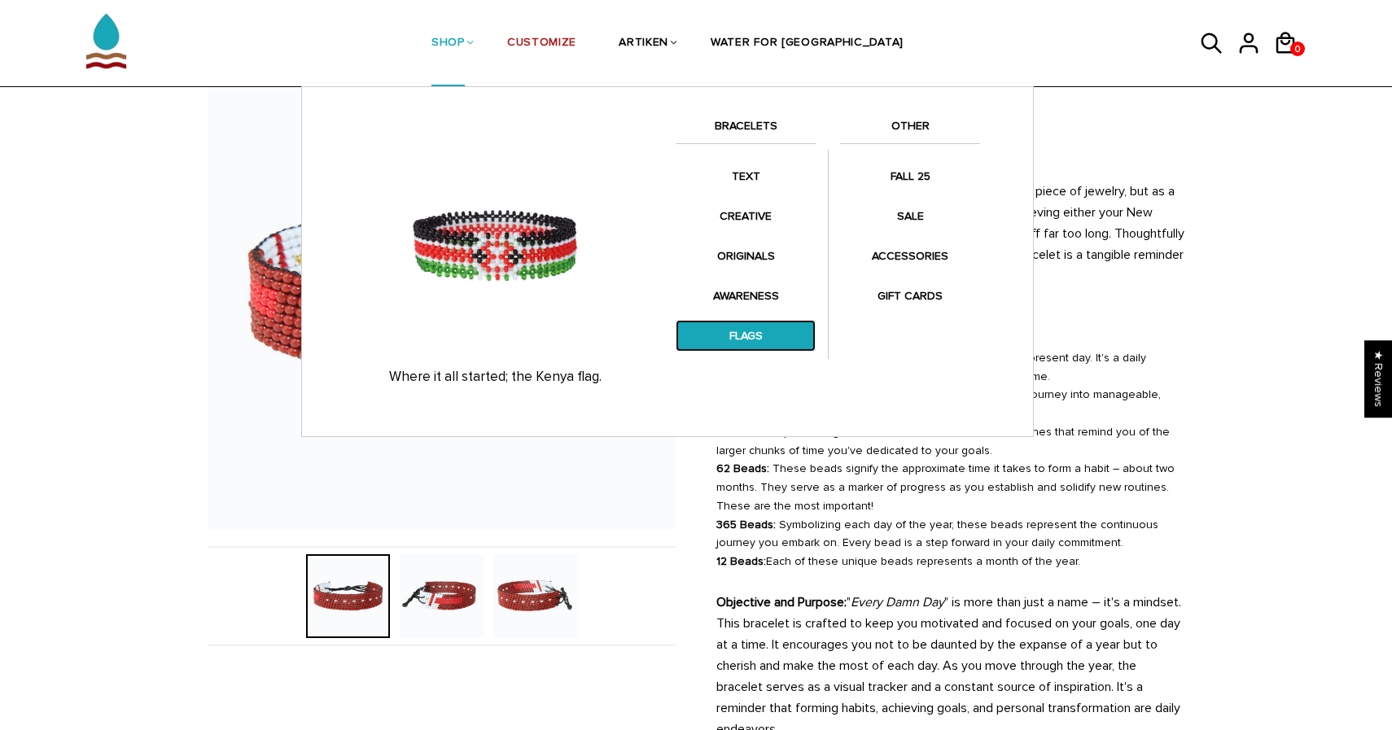
click at [734, 327] on link "FLAGS" at bounding box center [746, 336] width 140 height 32
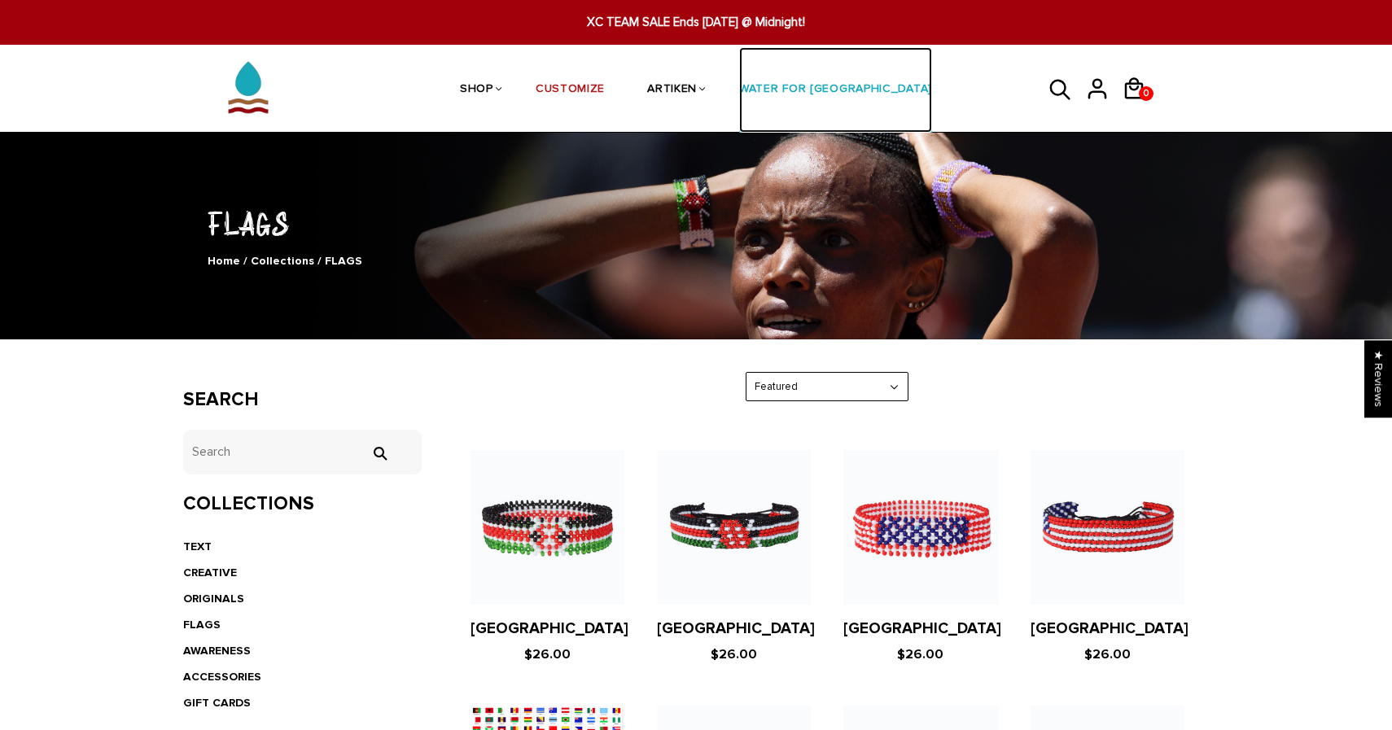
click at [833, 92] on link "WATER FOR [GEOGRAPHIC_DATA]" at bounding box center [835, 90] width 193 height 86
